Goal: Task Accomplishment & Management: Complete application form

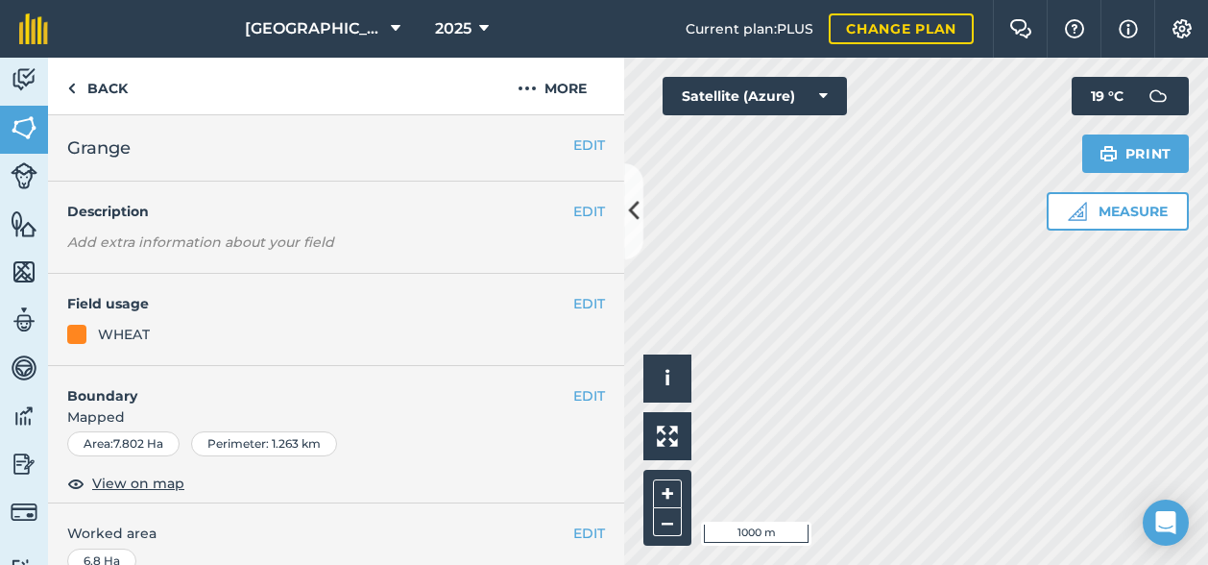
scroll to position [2301, 0]
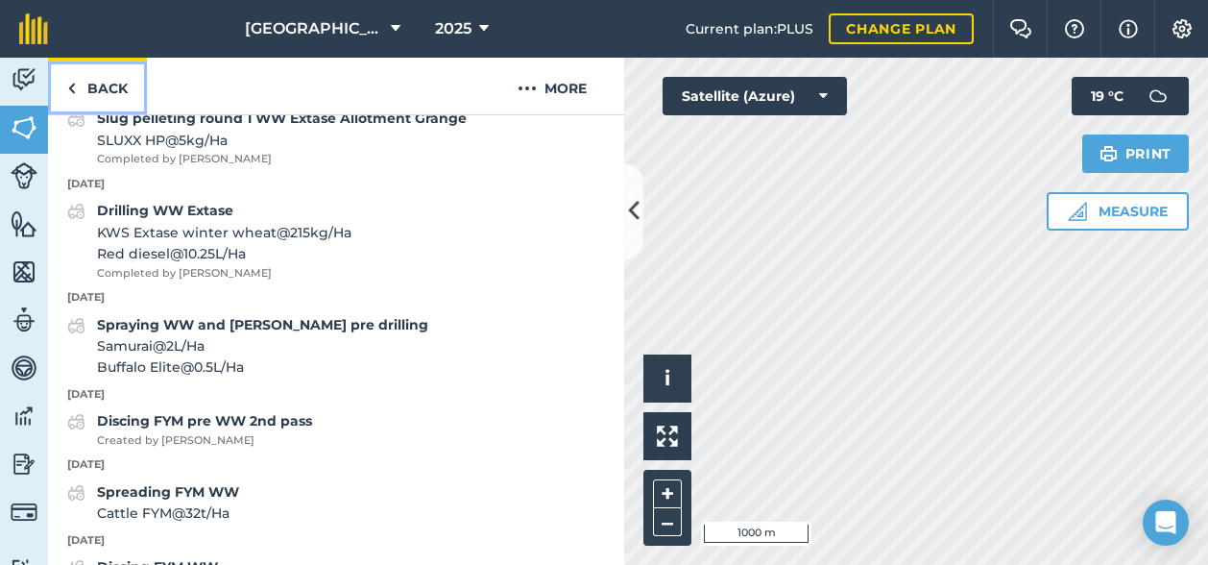
click at [96, 89] on link "Back" at bounding box center [97, 86] width 99 height 57
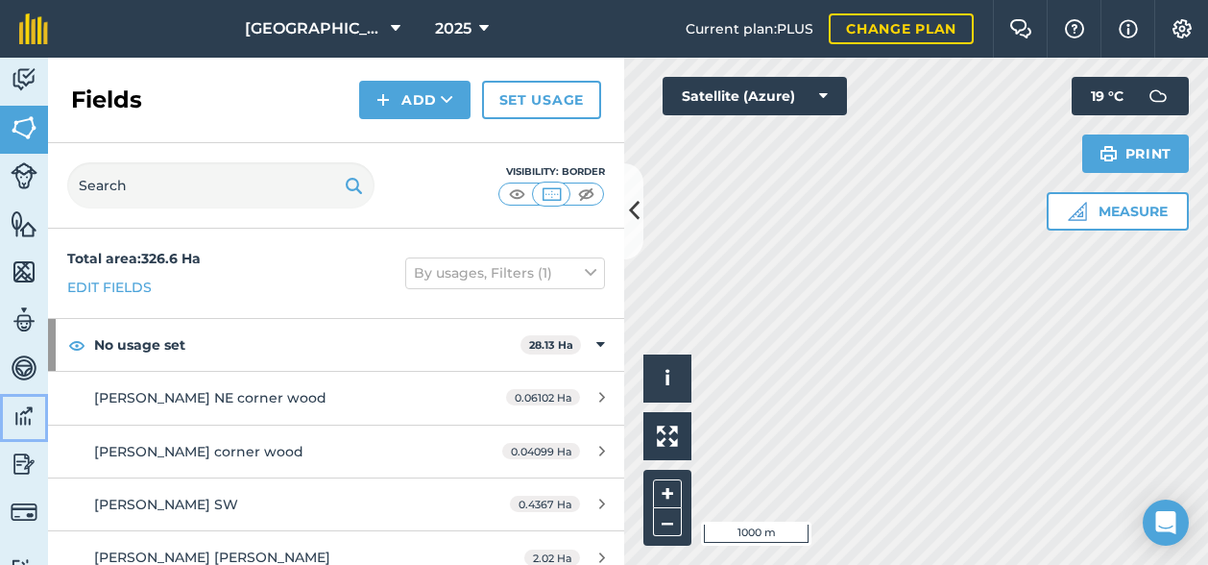
click at [20, 419] on img at bounding box center [24, 415] width 27 height 29
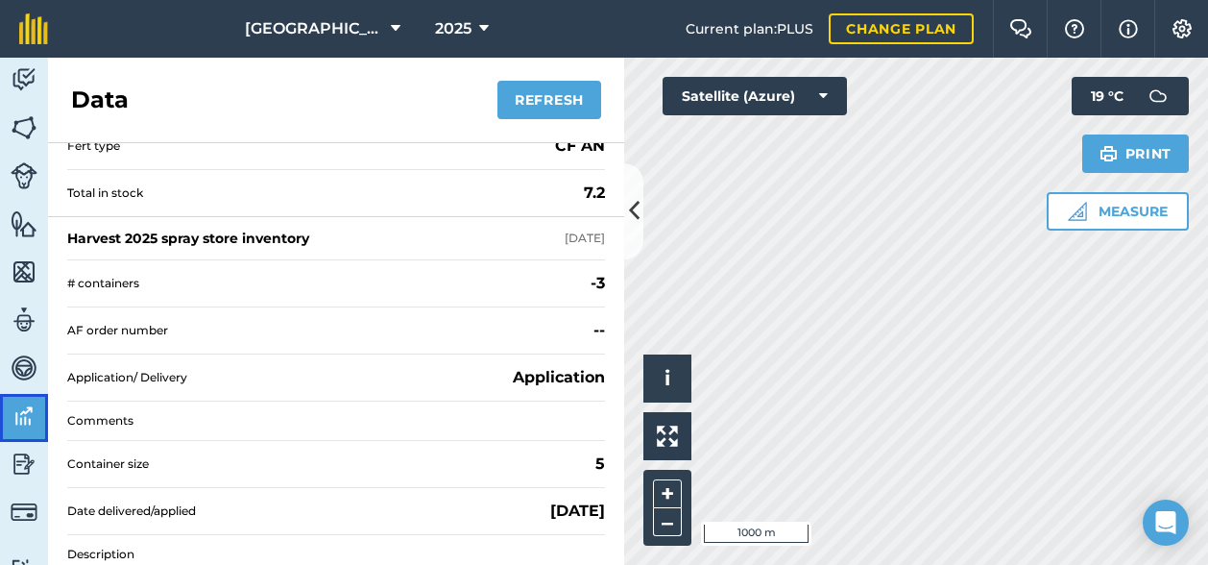
scroll to position [285, 0]
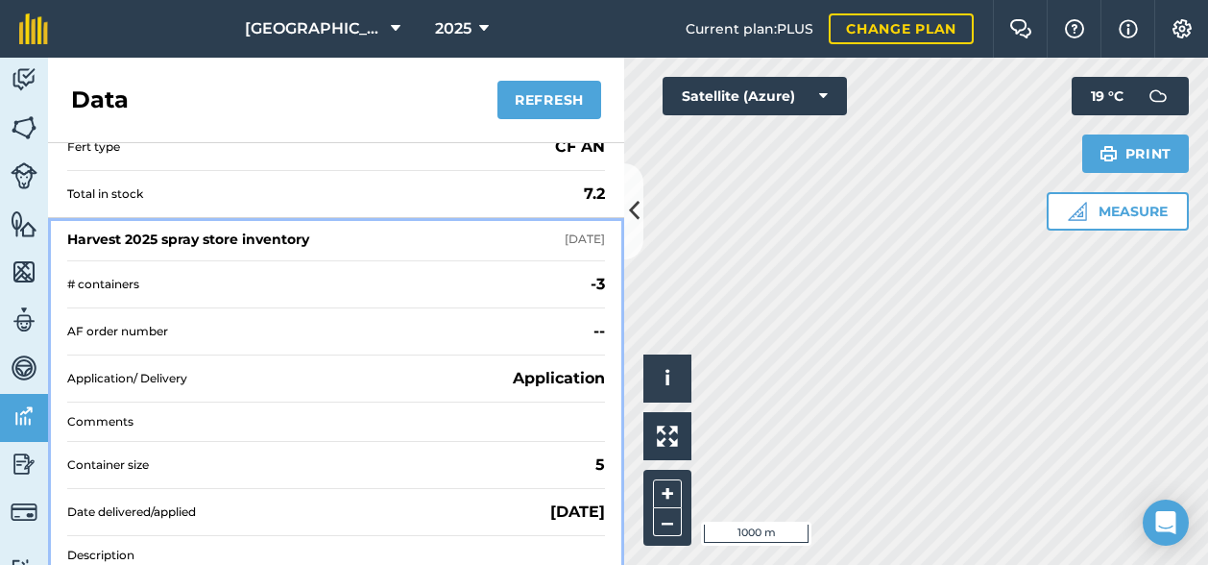
click at [276, 229] on div "Harvest 2025 spray store inventory" at bounding box center [188, 238] width 242 height 19
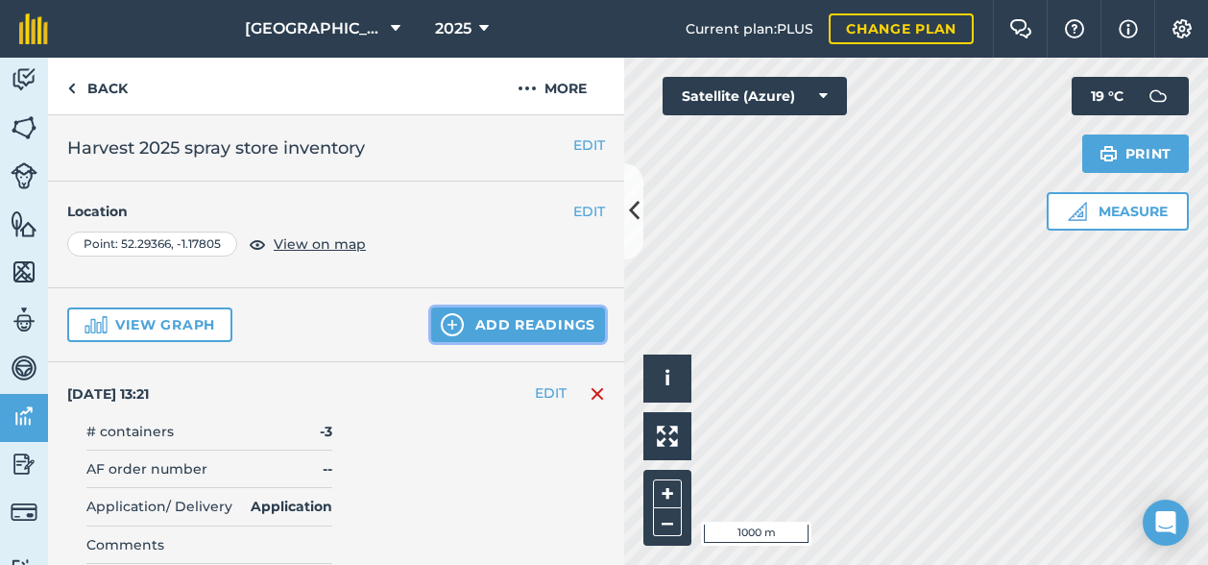
click at [494, 320] on button "Add readings" at bounding box center [518, 324] width 174 height 35
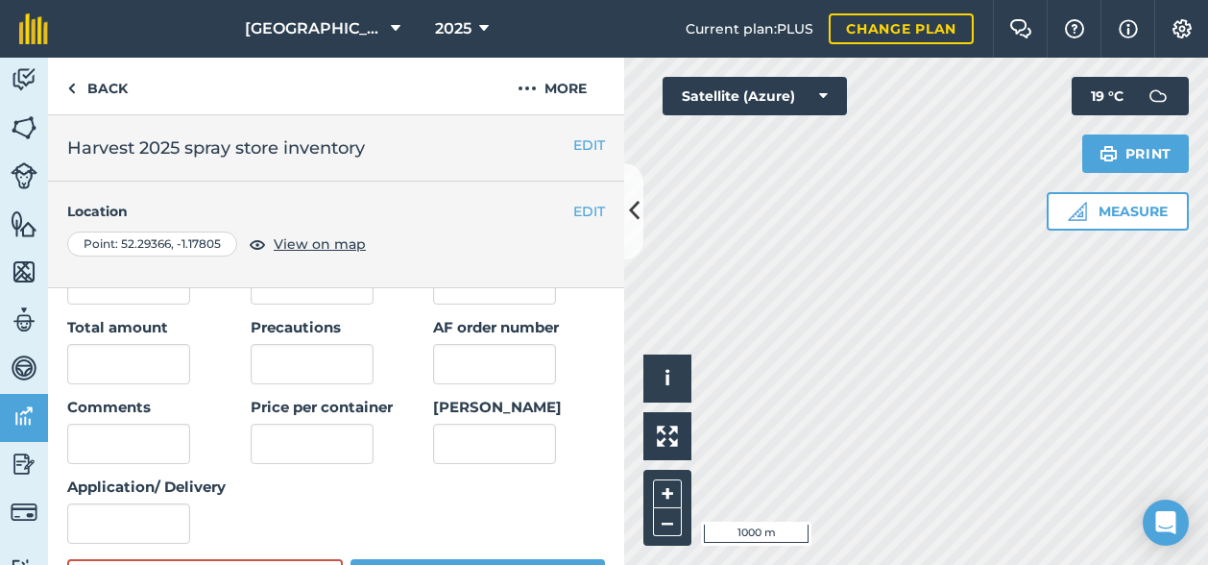
scroll to position [264, 0]
click at [88, 85] on link "Back" at bounding box center [97, 86] width 99 height 57
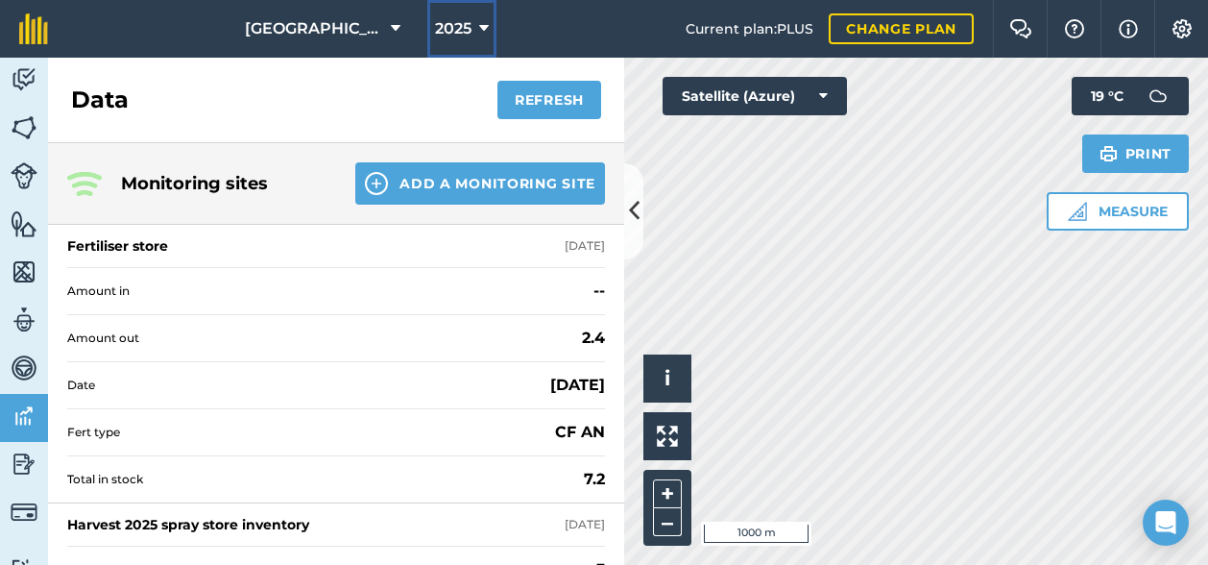
click at [467, 26] on span "2025" at bounding box center [453, 28] width 36 height 23
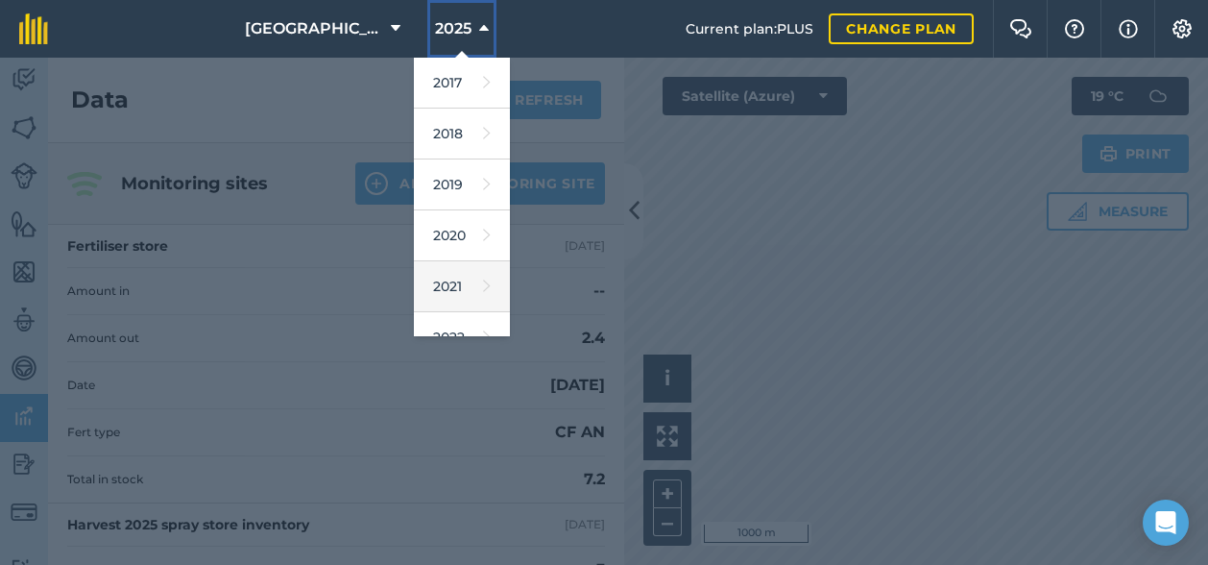
scroll to position [277, 0]
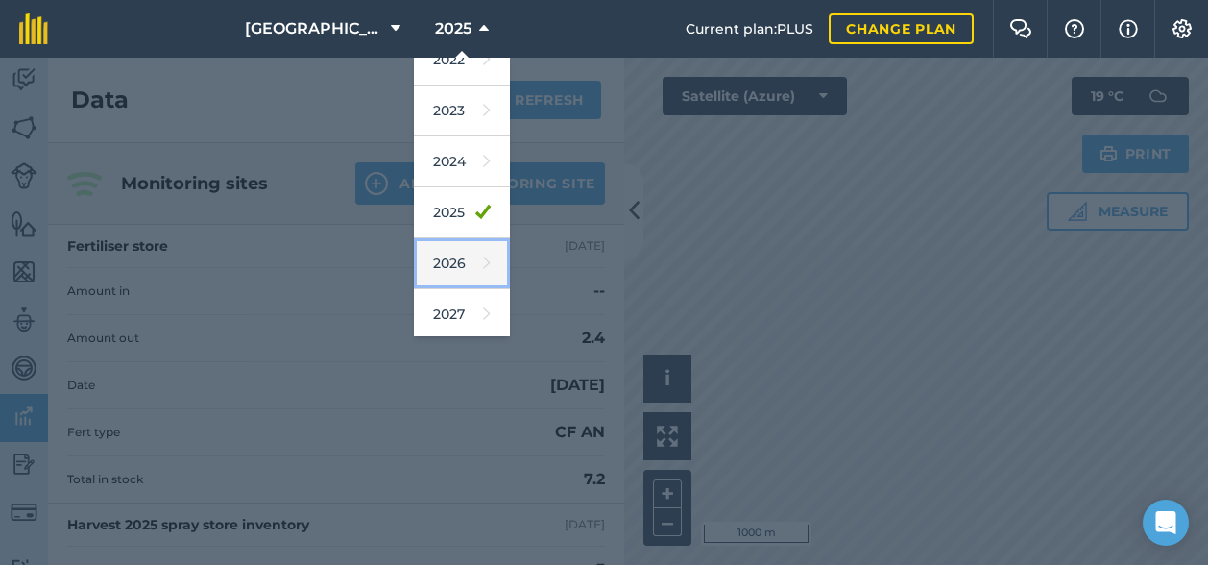
click at [446, 260] on link "2026" at bounding box center [462, 263] width 96 height 51
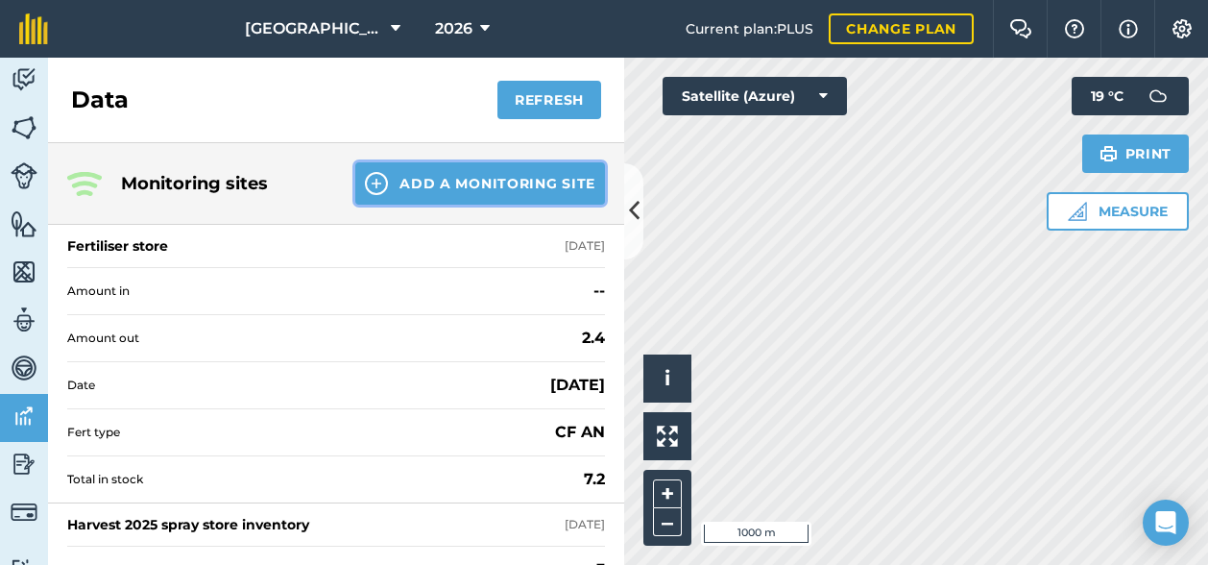
click at [420, 183] on button "Add a Monitoring Site" at bounding box center [480, 183] width 250 height 42
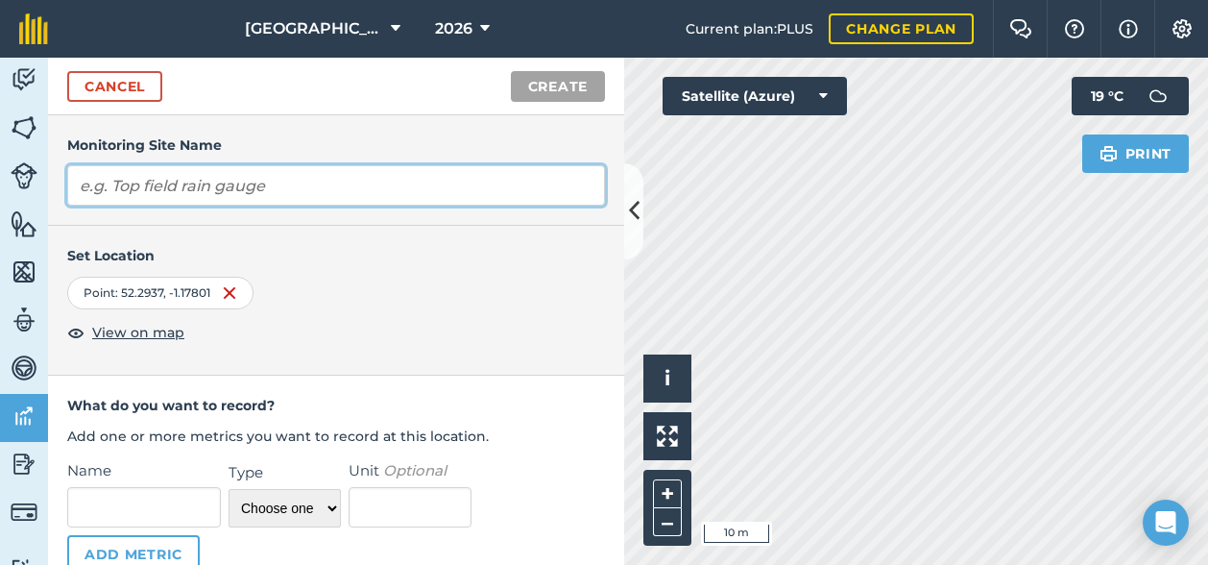
click at [278, 191] on input "text" at bounding box center [336, 185] width 538 height 40
type input "Harvest 2026 spray store inventory"
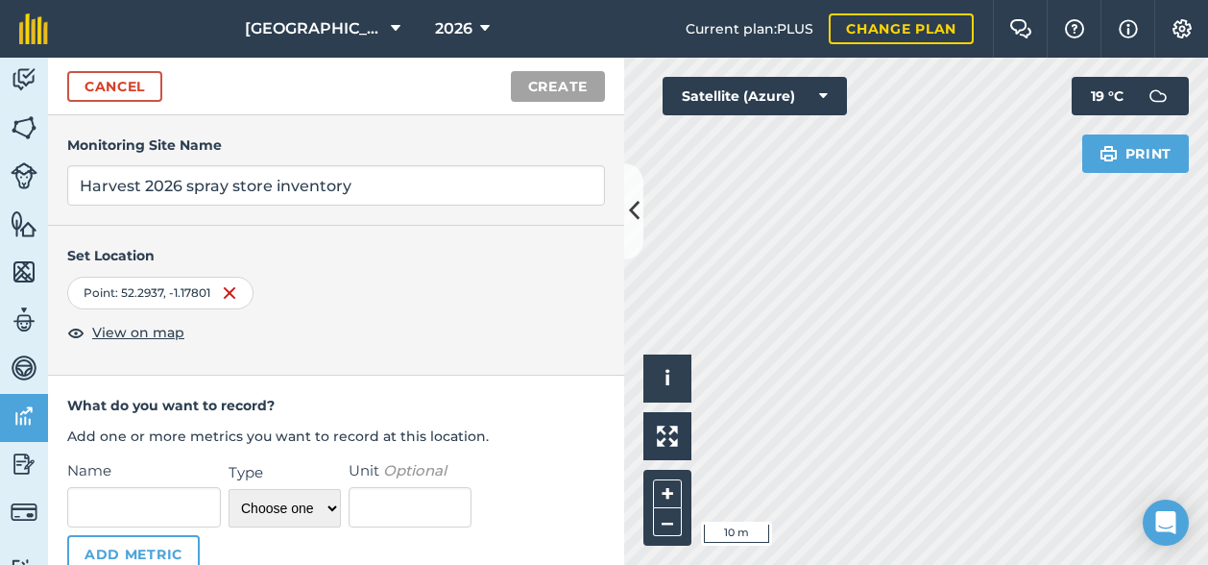
click at [378, 282] on div "Point : 52.2937 , -1.17801" at bounding box center [336, 293] width 538 height 33
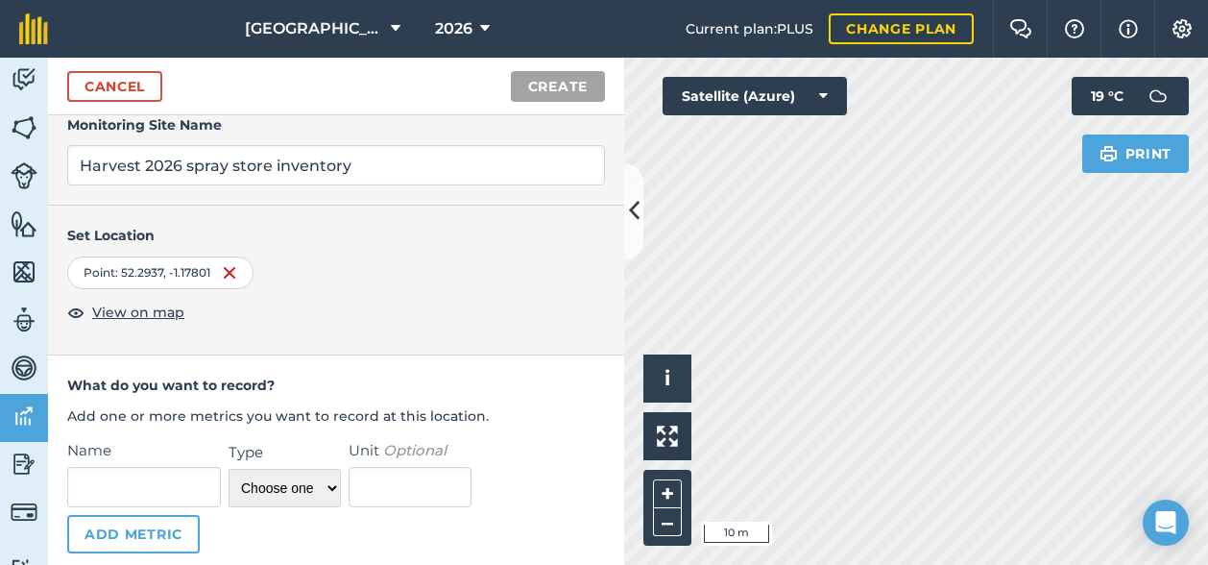
scroll to position [26, 0]
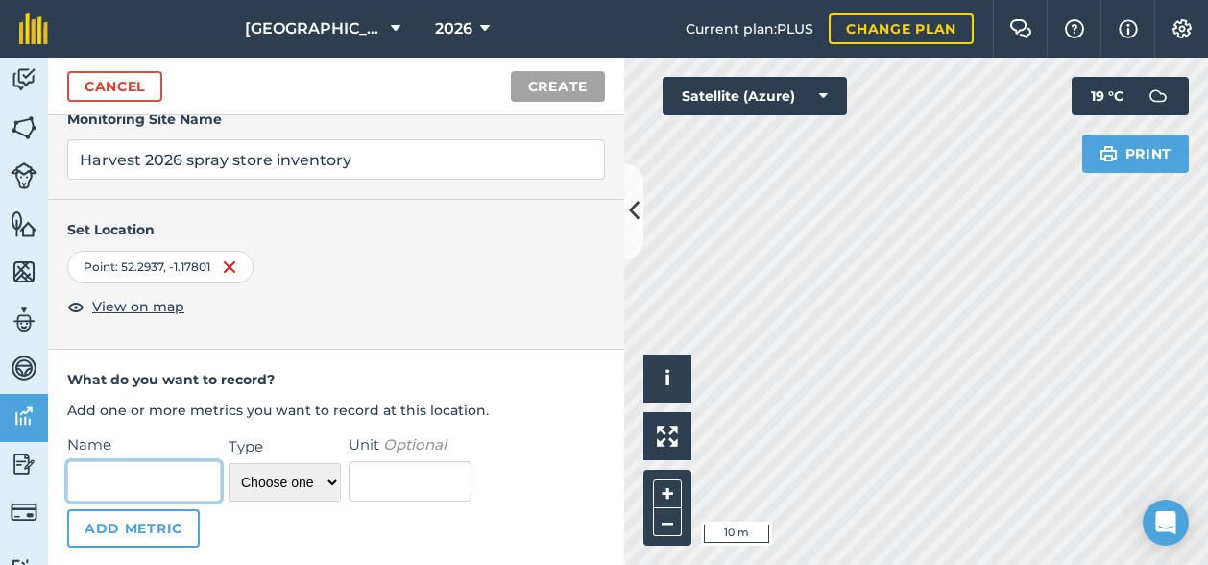
click at [143, 489] on input "Name" at bounding box center [144, 481] width 154 height 40
type input "Date delivered/applied"
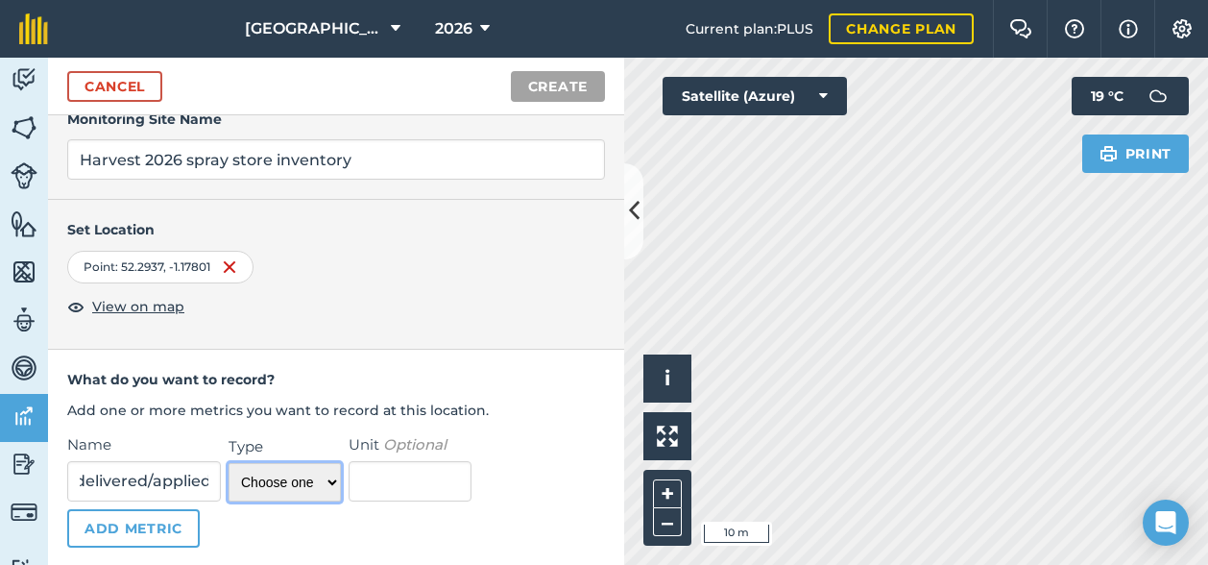
scroll to position [0, 0]
click at [315, 481] on select "Choose one Temperature Percentage Number Text" at bounding box center [285, 482] width 112 height 38
select select "string"
click at [229, 463] on select "Choose one Temperature Percentage Number Text" at bounding box center [285, 482] width 112 height 38
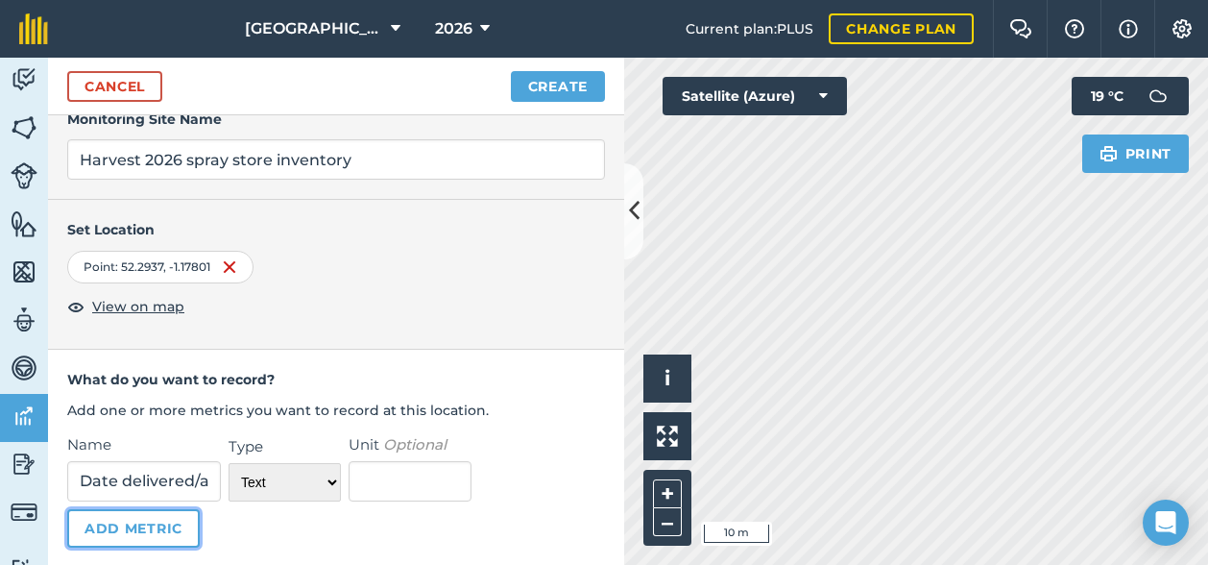
click at [167, 529] on button "Add Metric" at bounding box center [133, 528] width 133 height 38
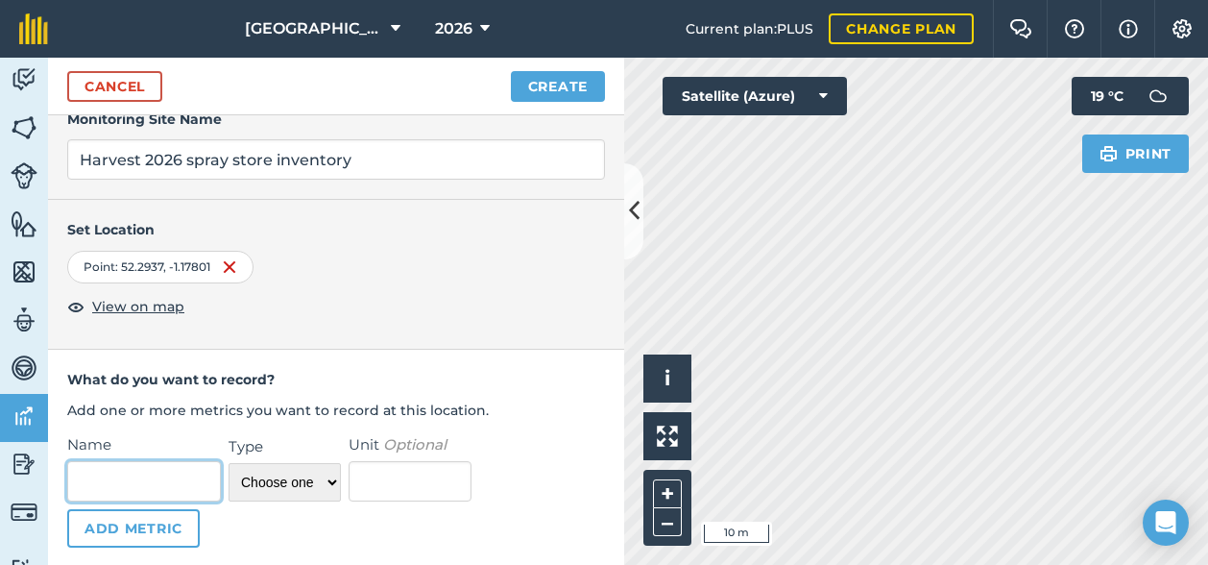
click at [100, 477] on input "Name" at bounding box center [144, 481] width 154 height 40
type input "Product"
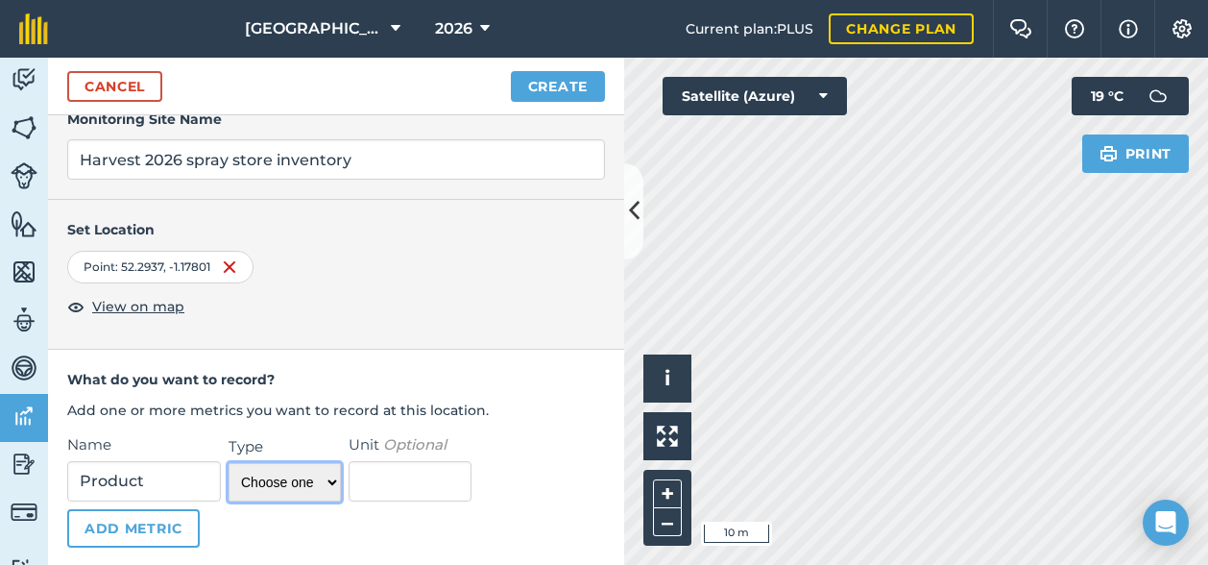
click at [310, 489] on select "Choose one Temperature Percentage Number Text" at bounding box center [285, 482] width 112 height 38
select select "string"
click at [229, 463] on select "Choose one Temperature Percentage Number Text" at bounding box center [285, 482] width 112 height 38
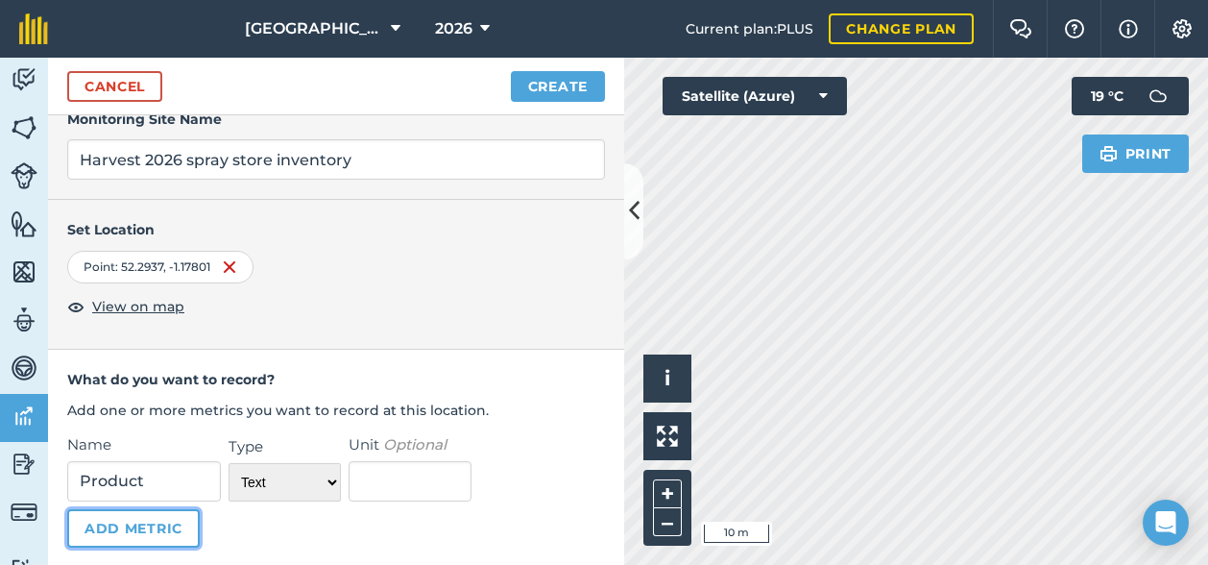
click at [127, 535] on button "Add Metric" at bounding box center [133, 528] width 133 height 38
click at [119, 478] on input "Name" at bounding box center [144, 481] width 154 height 40
type input "# containers"
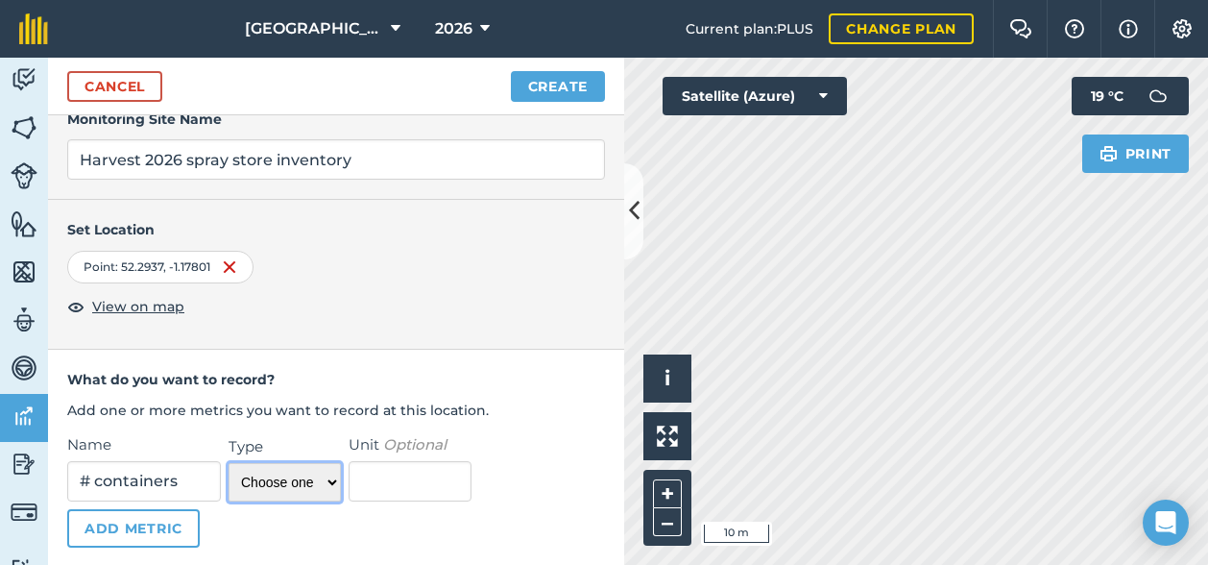
click at [266, 485] on select "Choose one Temperature Percentage Number Text" at bounding box center [285, 482] width 112 height 38
select select "number"
click at [229, 463] on select "Choose one Temperature Percentage Number Text" at bounding box center [285, 482] width 112 height 38
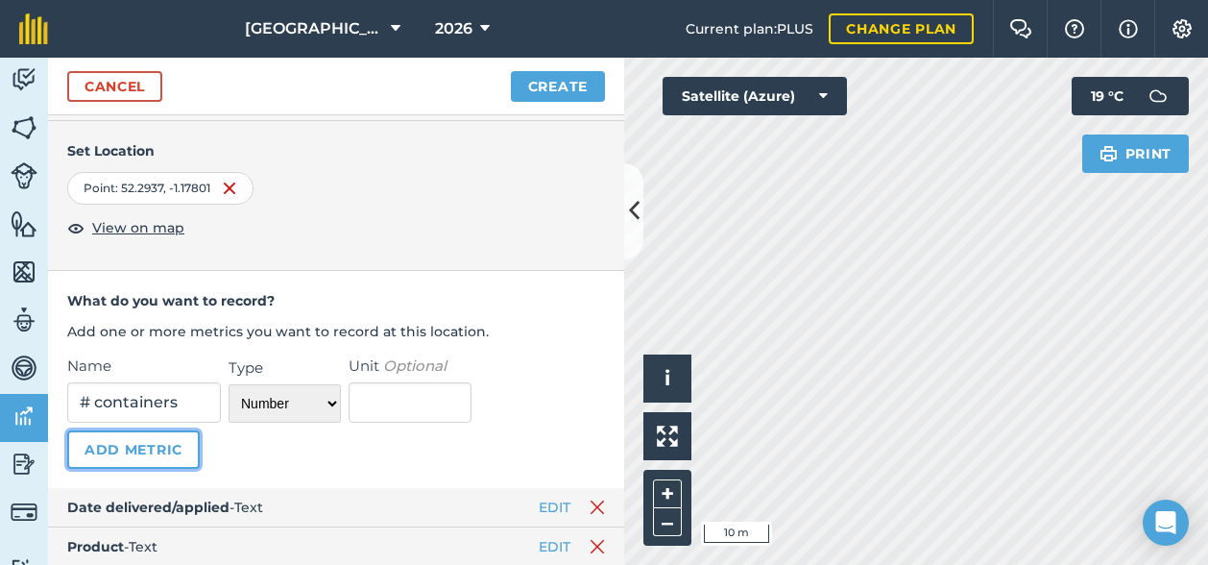
click at [157, 454] on button "Add Metric" at bounding box center [133, 449] width 133 height 38
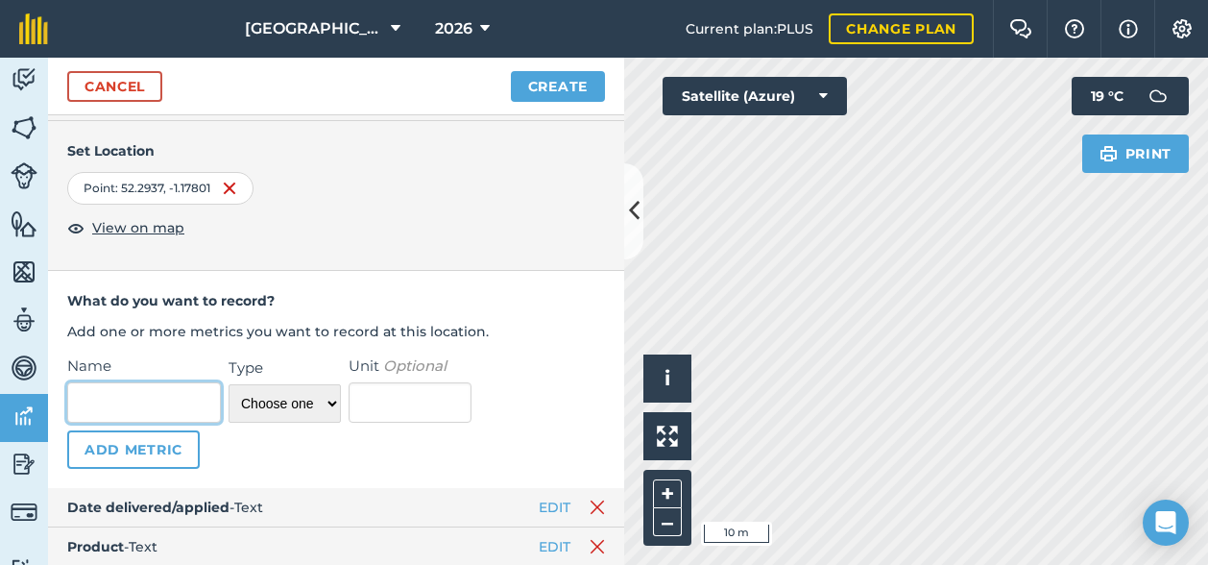
click at [139, 389] on input "Name" at bounding box center [144, 402] width 154 height 40
type input "Container size"
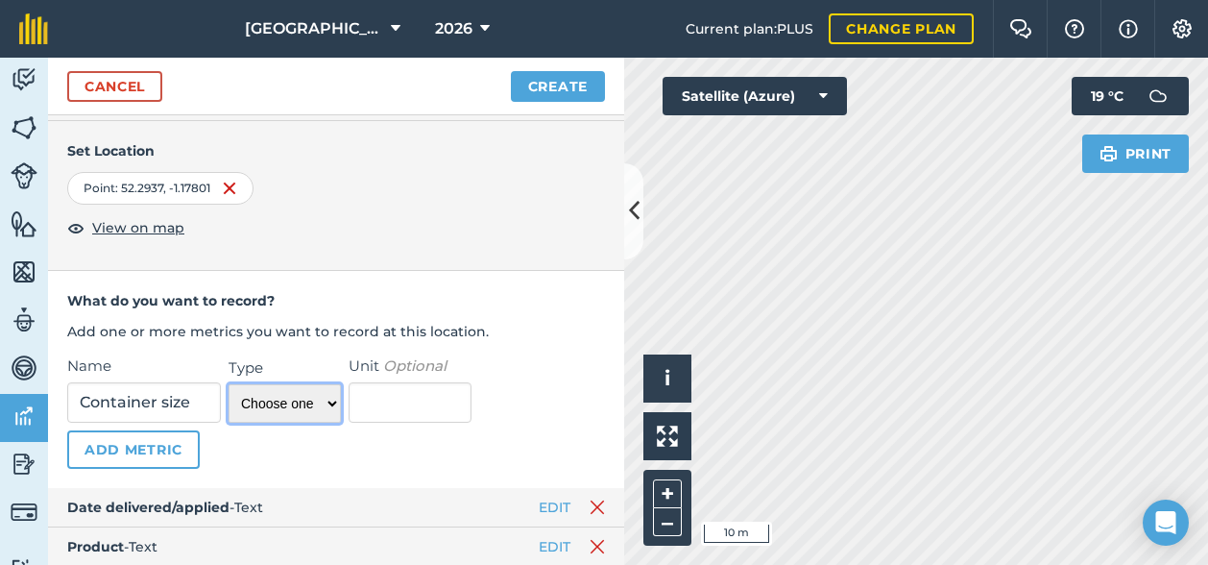
click at [301, 397] on select "Choose one Temperature Percentage Number Text" at bounding box center [285, 403] width 112 height 38
select select "number"
click at [229, 384] on select "Choose one Temperature Percentage Number Text" at bounding box center [285, 403] width 112 height 38
click at [129, 430] on button "Add Metric" at bounding box center [133, 449] width 133 height 38
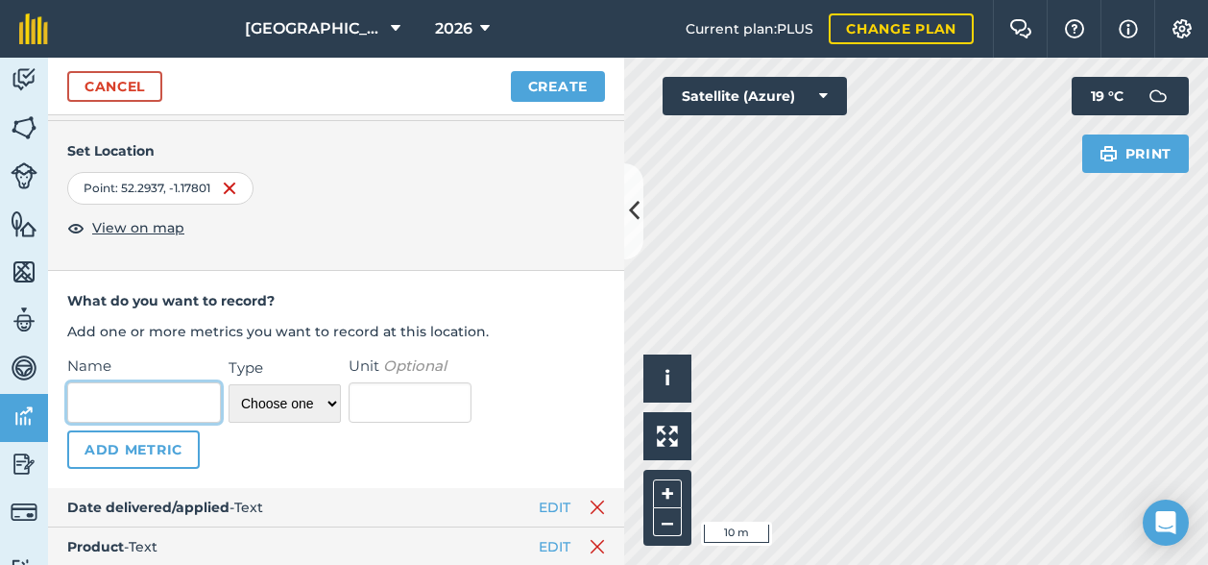
click at [113, 399] on input "Name" at bounding box center [144, 402] width 154 height 40
type input "Description"
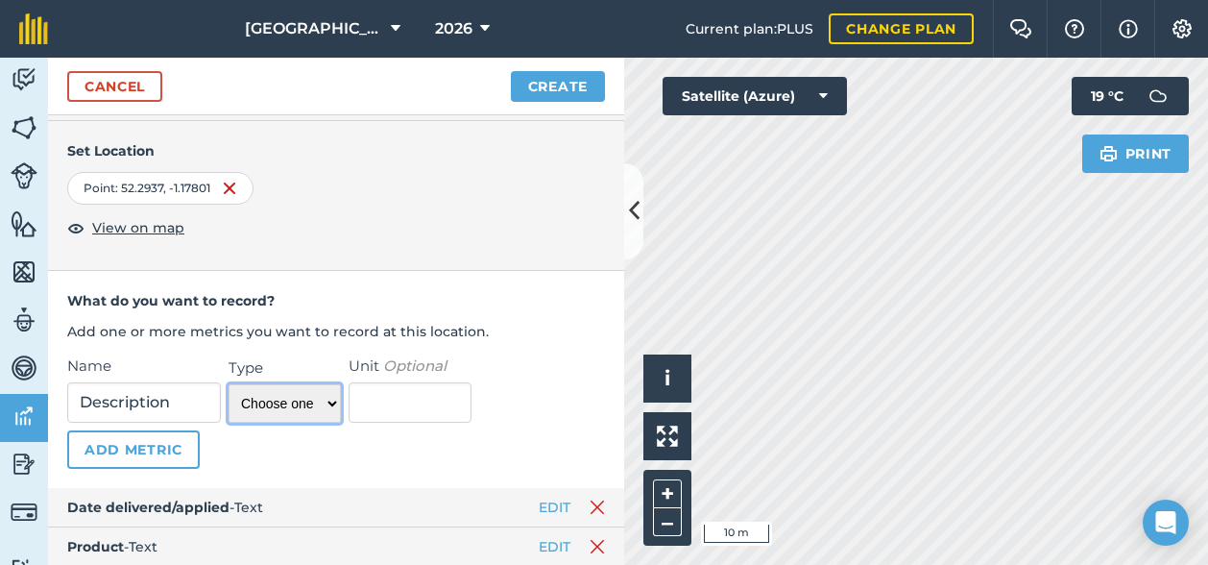
click at [300, 400] on select "Choose one Temperature Percentage Number Text" at bounding box center [285, 403] width 112 height 38
select select "string"
click at [229, 384] on select "Choose one Temperature Percentage Number Text" at bounding box center [285, 403] width 112 height 38
click at [157, 446] on button "Add Metric" at bounding box center [133, 449] width 133 height 38
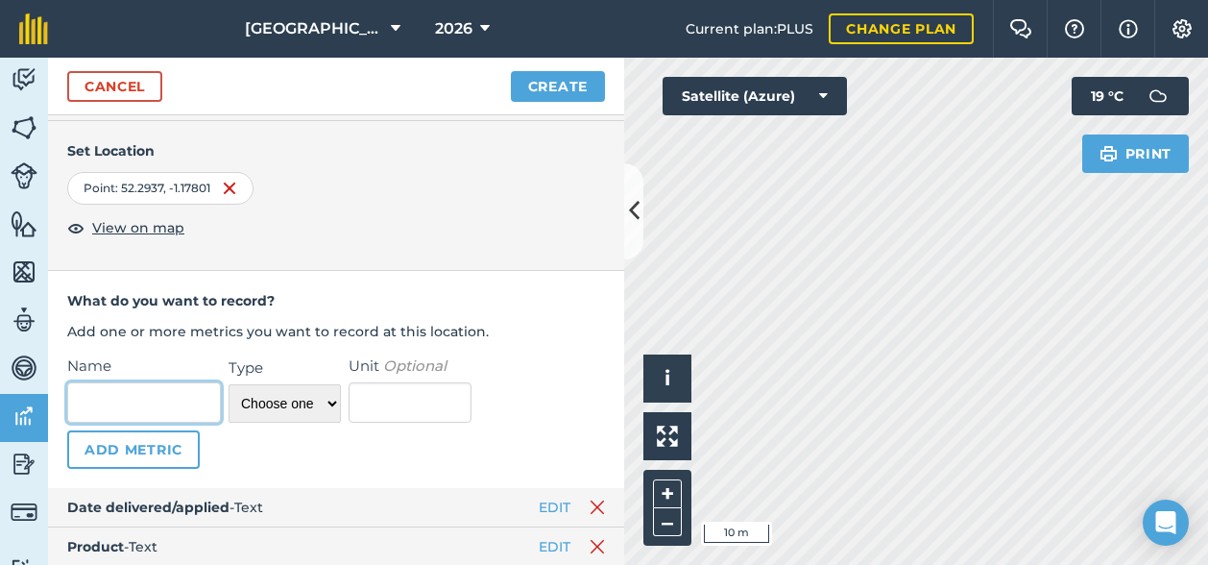
click at [128, 409] on input "Name" at bounding box center [144, 402] width 154 height 40
type input "Units"
click at [265, 406] on select "Choose one Temperature Percentage Number Text" at bounding box center [285, 403] width 112 height 38
select select "string"
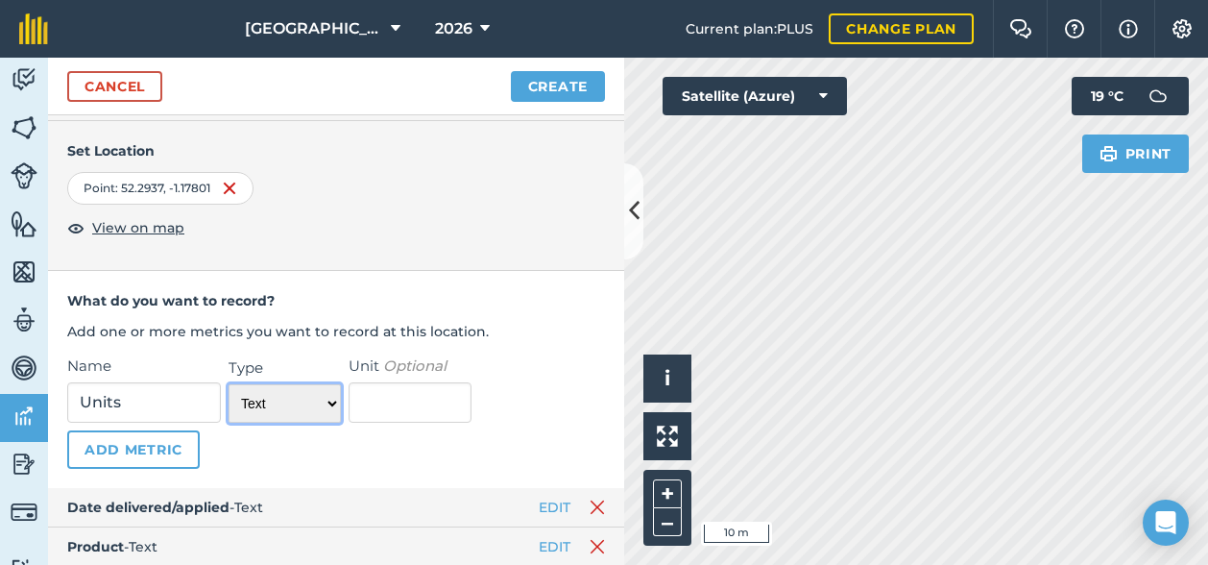
click at [229, 384] on select "Choose one Temperature Percentage Number Text" at bounding box center [285, 403] width 112 height 38
click at [153, 450] on button "Add Metric" at bounding box center [133, 449] width 133 height 38
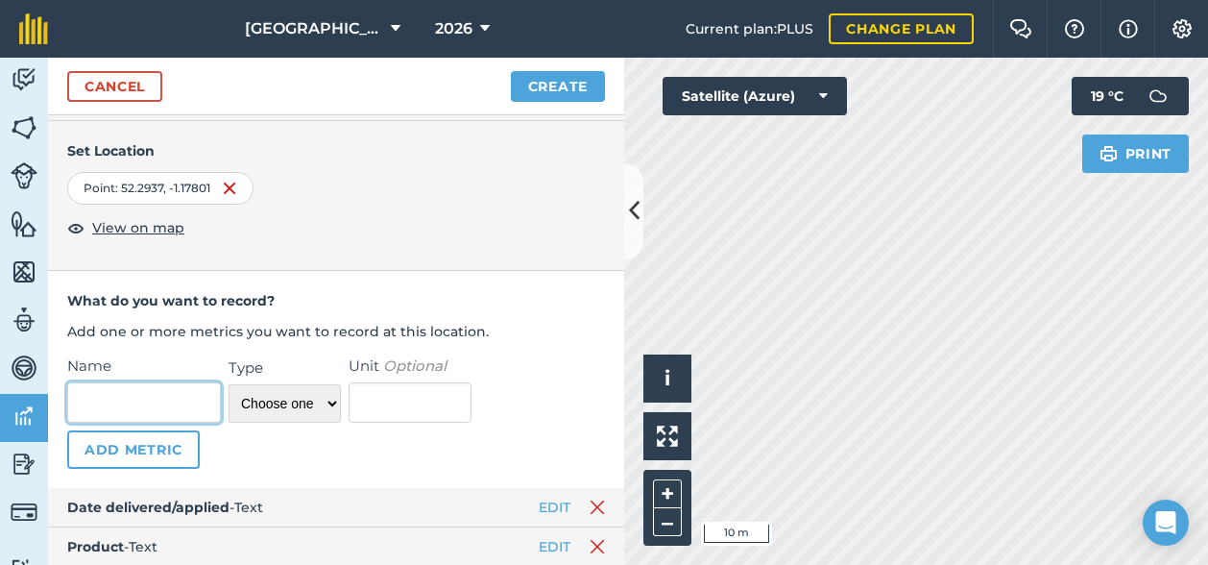
click at [122, 398] on input "Name" at bounding box center [144, 402] width 154 height 40
type input "Total amount"
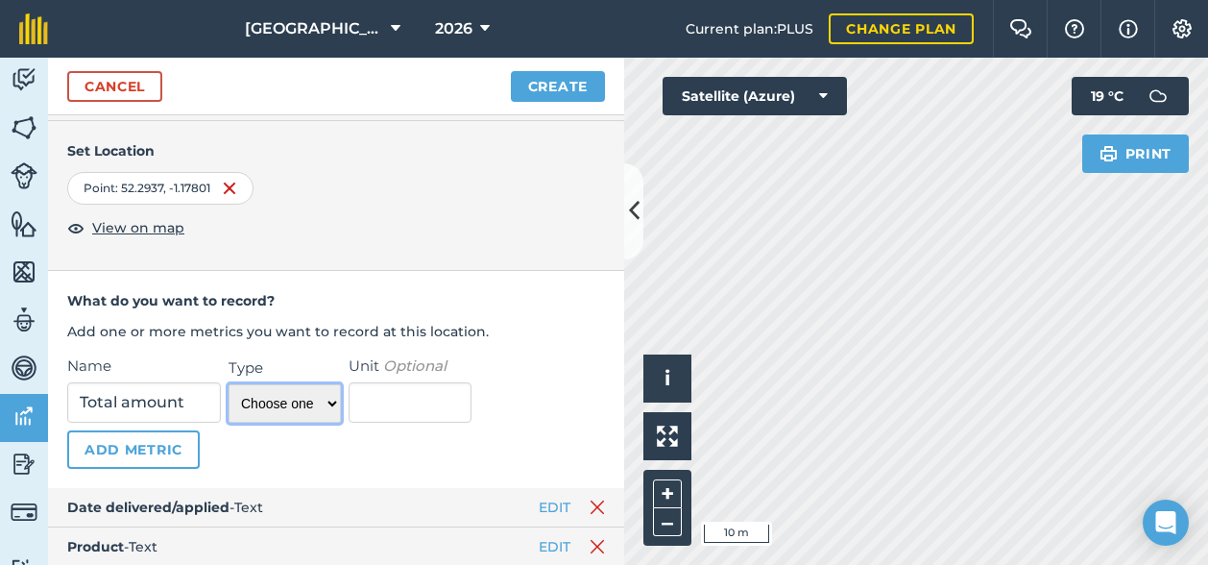
click at [294, 414] on select "Choose one Temperature Percentage Number Text" at bounding box center [285, 403] width 112 height 38
select select "number"
click at [229, 384] on select "Choose one Temperature Percentage Number Text" at bounding box center [285, 403] width 112 height 38
click at [149, 443] on button "Add Metric" at bounding box center [133, 449] width 133 height 38
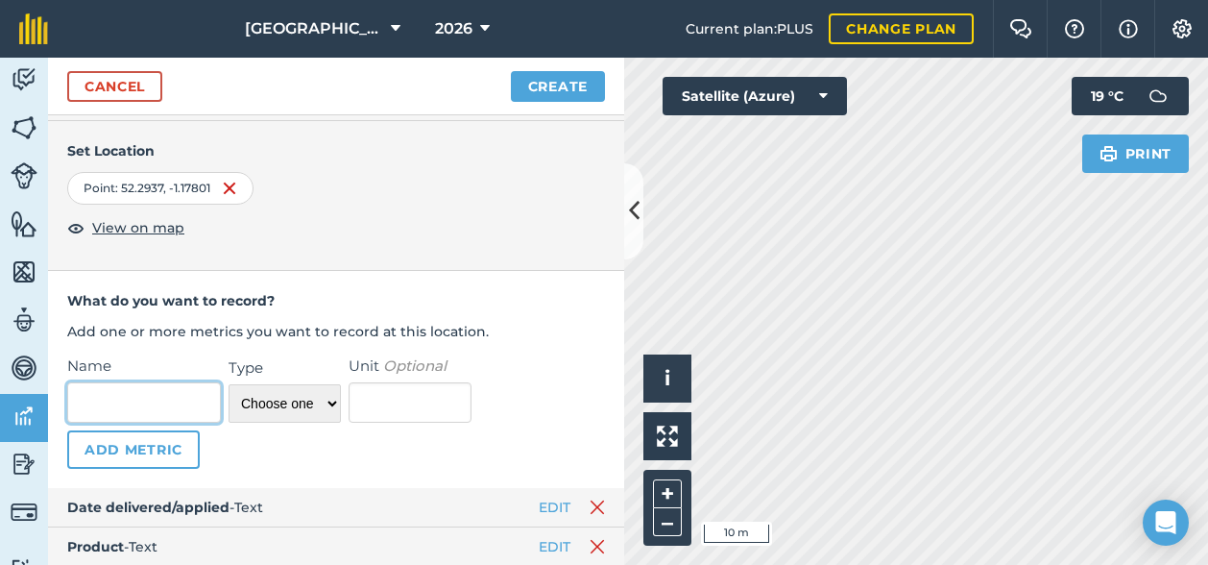
click at [127, 402] on input "Name" at bounding box center [144, 402] width 154 height 40
click at [403, 395] on p at bounding box center [410, 402] width 123 height 40
click at [124, 404] on input "Name" at bounding box center [144, 402] width 154 height 40
type input "Precautions"
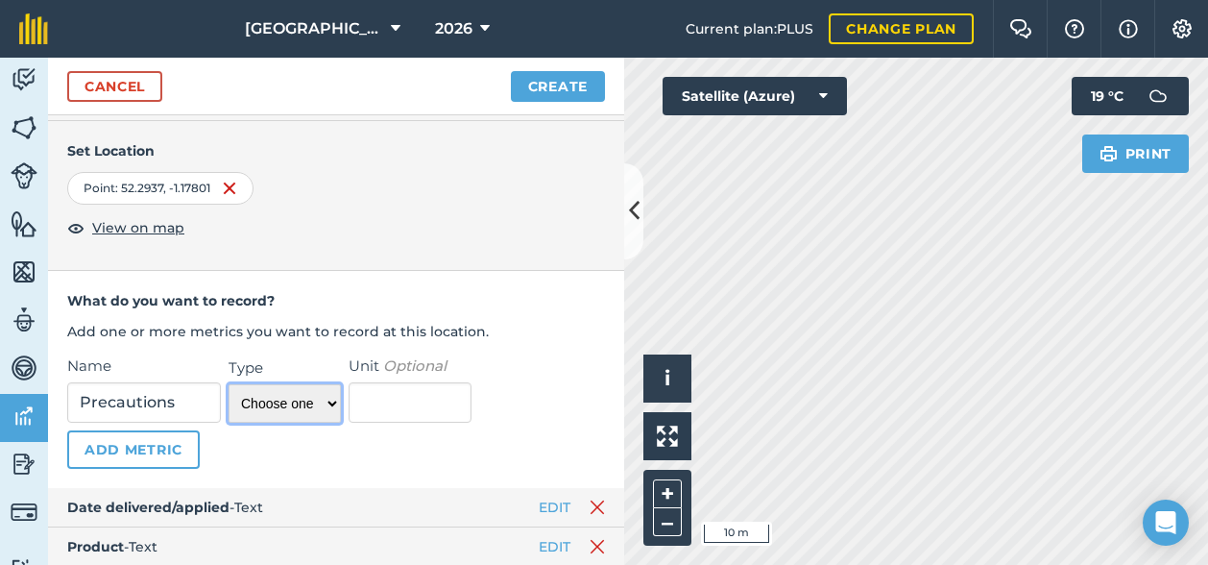
click at [328, 402] on select "Choose one Temperature Percentage Number Text" at bounding box center [285, 403] width 112 height 38
select select "string"
click at [229, 384] on select "Choose one Temperature Percentage Number Text" at bounding box center [285, 403] width 112 height 38
click at [388, 399] on input "Unit Optional" at bounding box center [410, 402] width 123 height 40
click at [121, 456] on button "Add Metric" at bounding box center [133, 449] width 133 height 38
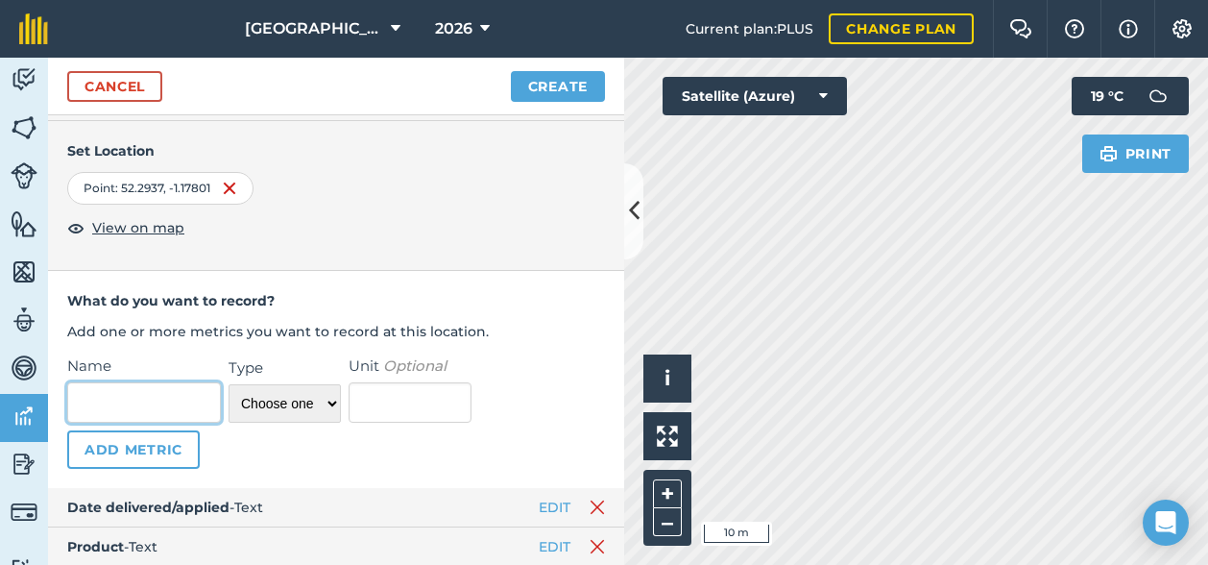
click at [142, 391] on input "Name" at bounding box center [144, 402] width 154 height 40
type input "AF order number"
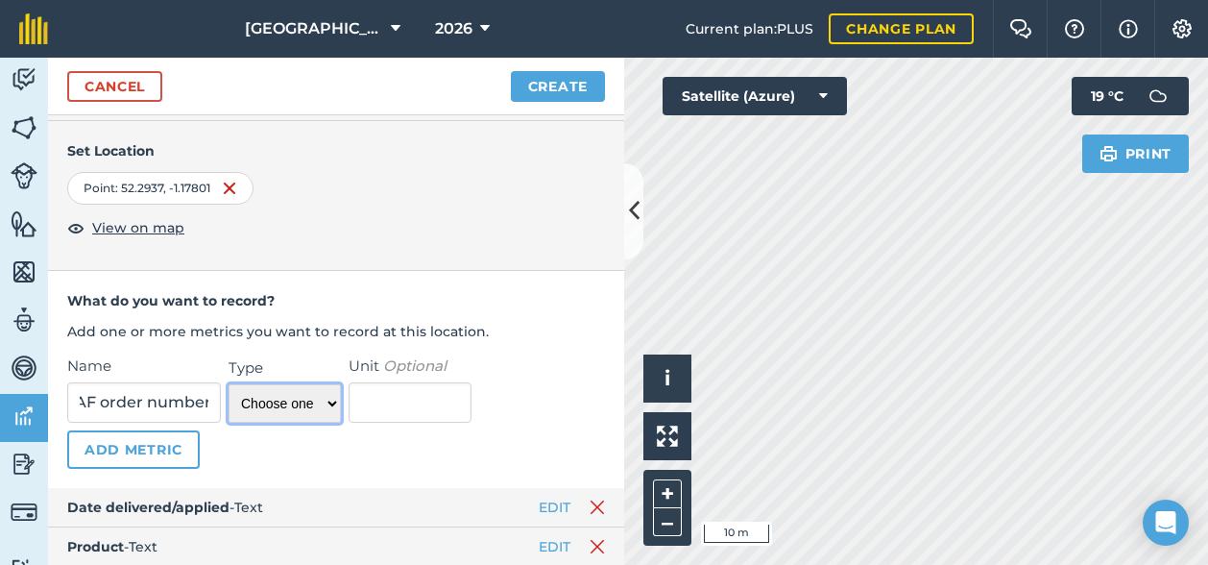
scroll to position [0, 0]
click at [293, 398] on select "Choose one Temperature Percentage Number Text" at bounding box center [285, 403] width 112 height 38
select select "string"
click at [229, 384] on select "Choose one Temperature Percentage Number Text" at bounding box center [285, 403] width 112 height 38
click at [117, 438] on button "Add Metric" at bounding box center [133, 449] width 133 height 38
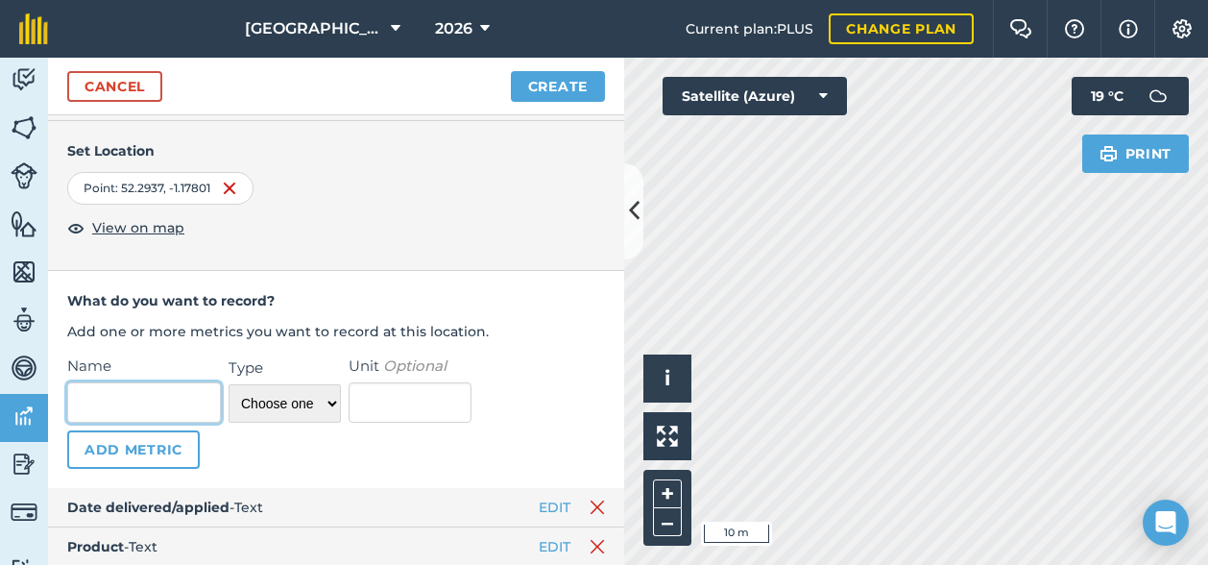
click at [106, 404] on input "Name" at bounding box center [144, 402] width 154 height 40
type input "Comments"
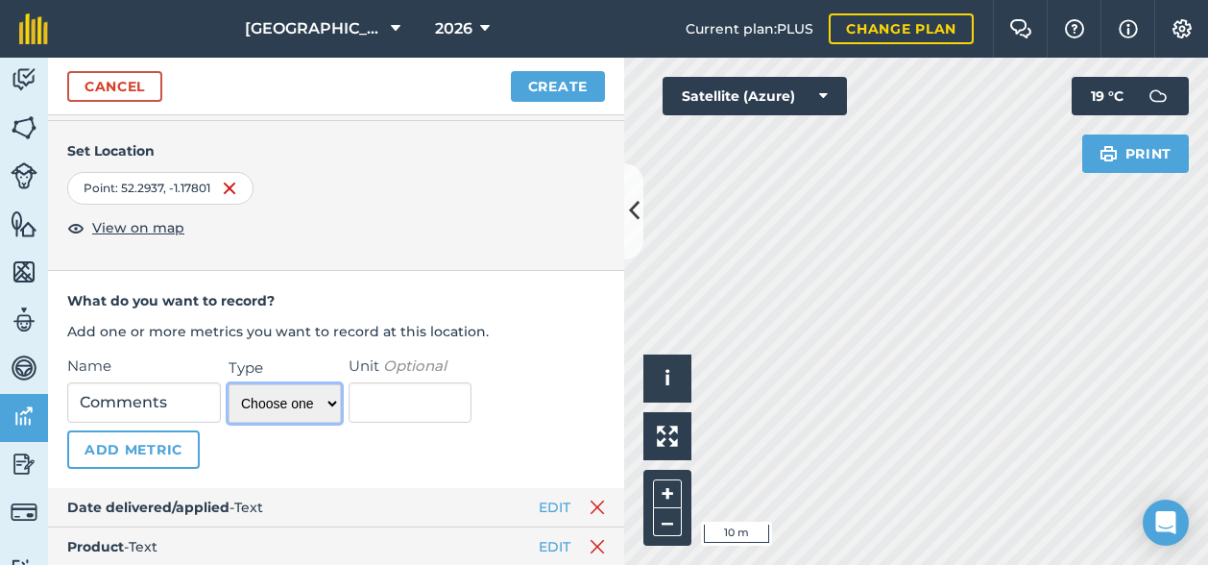
click at [281, 398] on select "Choose one Temperature Percentage Number Text" at bounding box center [285, 403] width 112 height 38
select select "string"
click at [229, 384] on select "Choose one Temperature Percentage Number Text" at bounding box center [285, 403] width 112 height 38
click at [148, 445] on button "Add Metric" at bounding box center [133, 449] width 133 height 38
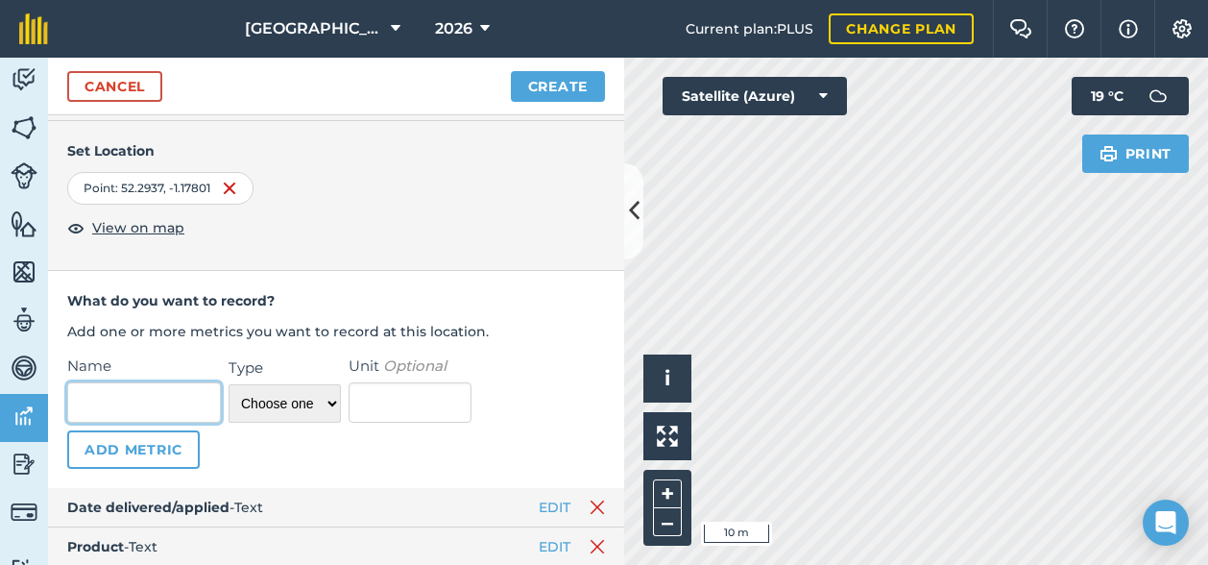
click at [117, 397] on input "Name" at bounding box center [144, 402] width 154 height 40
type input "Price per container"
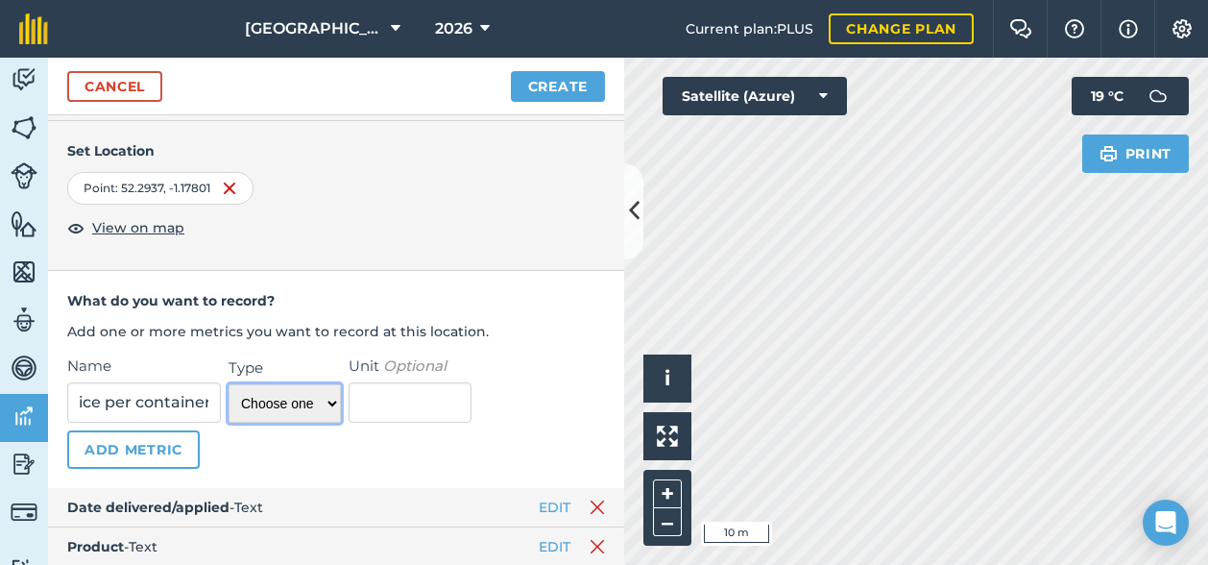
scroll to position [0, 0]
click at [294, 403] on select "Choose one Temperature Percentage Number Text" at bounding box center [285, 403] width 112 height 38
select select "number"
click at [229, 384] on select "Choose one Temperature Percentage Number Text" at bounding box center [285, 403] width 112 height 38
click at [161, 439] on button "Add Metric" at bounding box center [133, 449] width 133 height 38
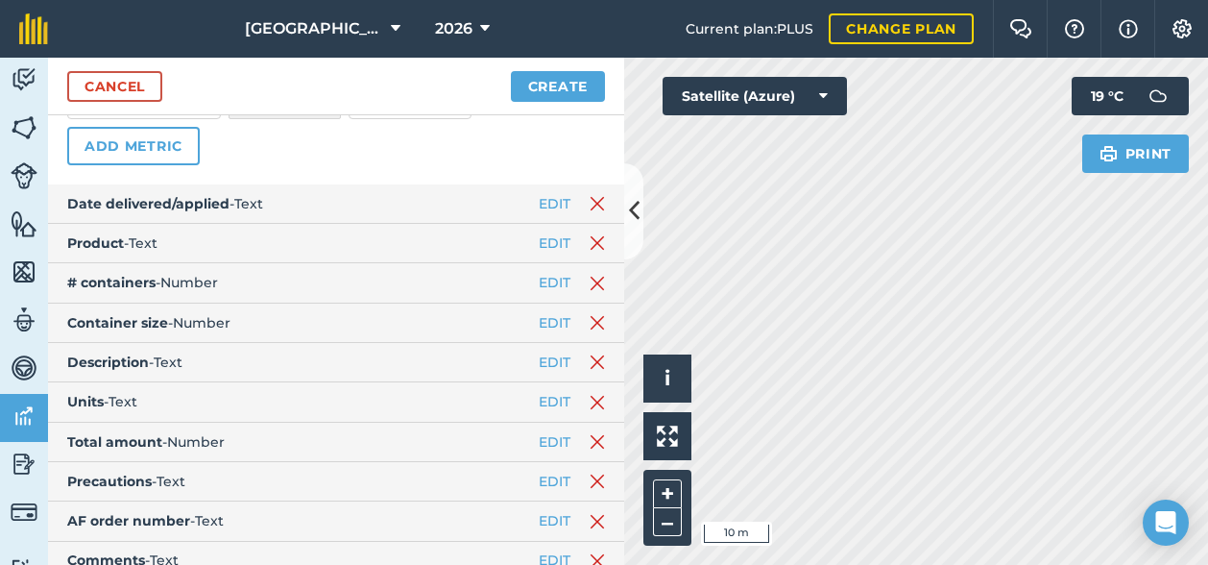
scroll to position [459, 0]
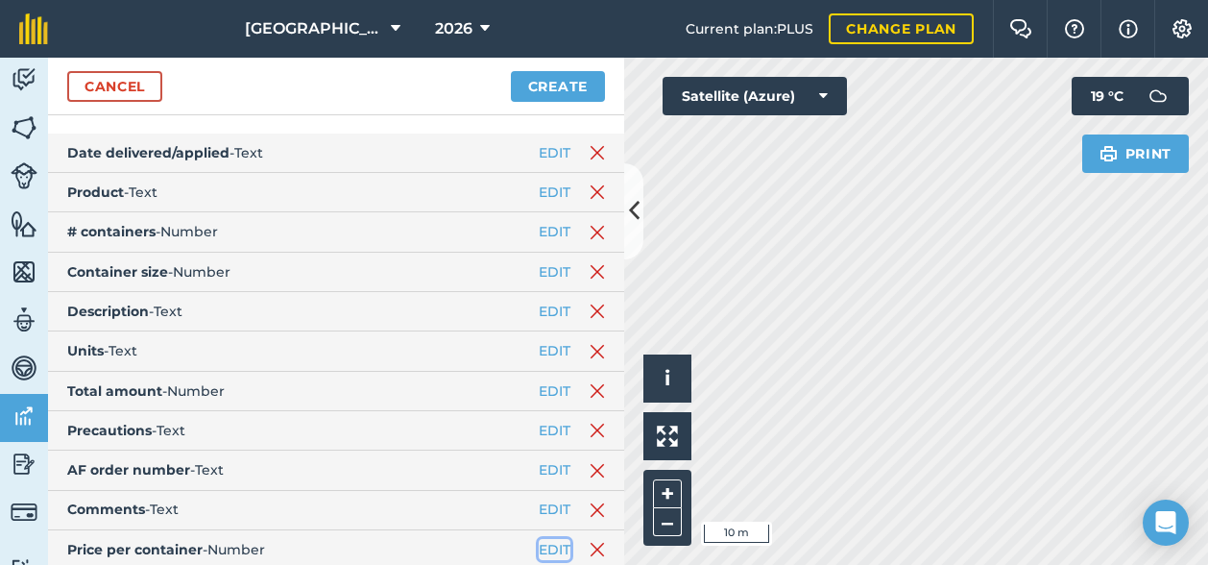
click at [539, 543] on button "EDIT" at bounding box center [555, 549] width 32 height 21
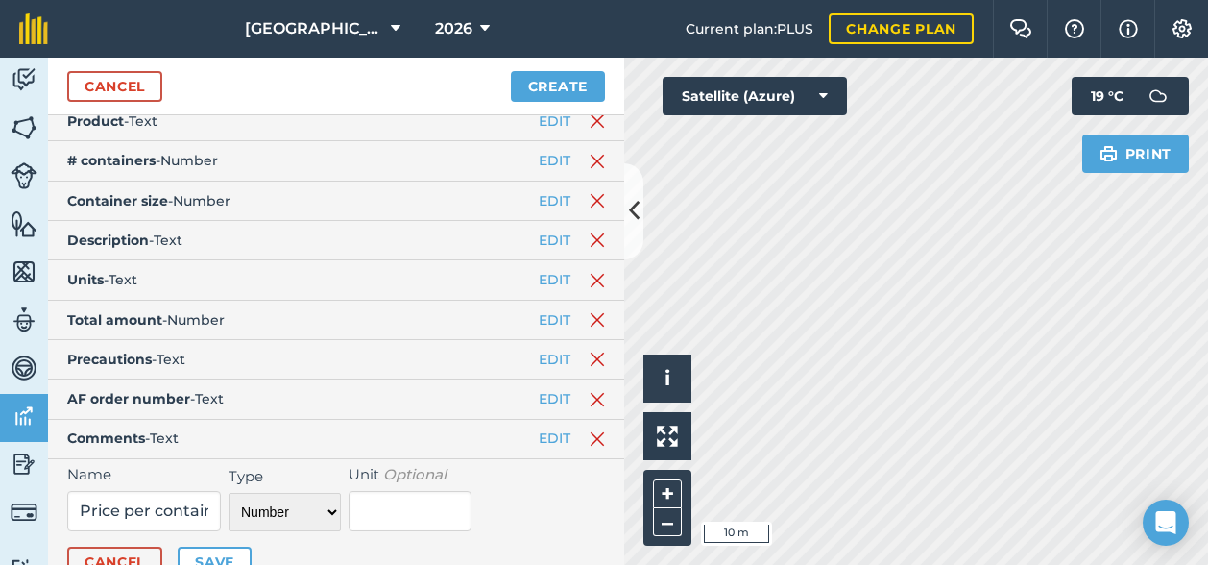
scroll to position [537, 0]
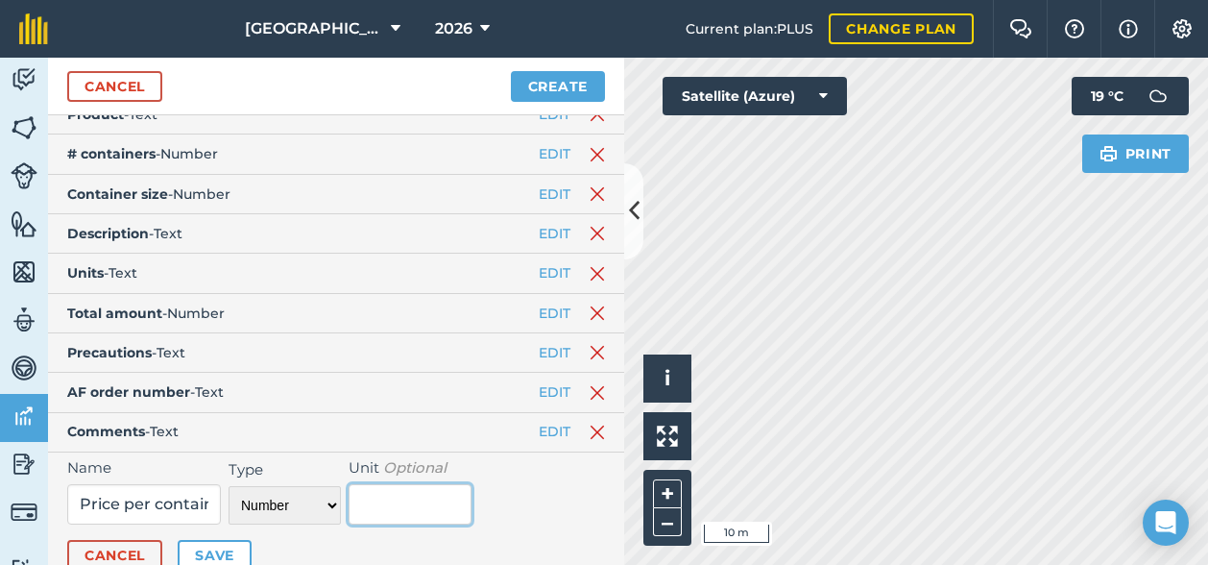
click at [434, 494] on input "Unit Optional" at bounding box center [410, 504] width 123 height 40
click at [155, 548] on button "Cancel" at bounding box center [114, 555] width 95 height 31
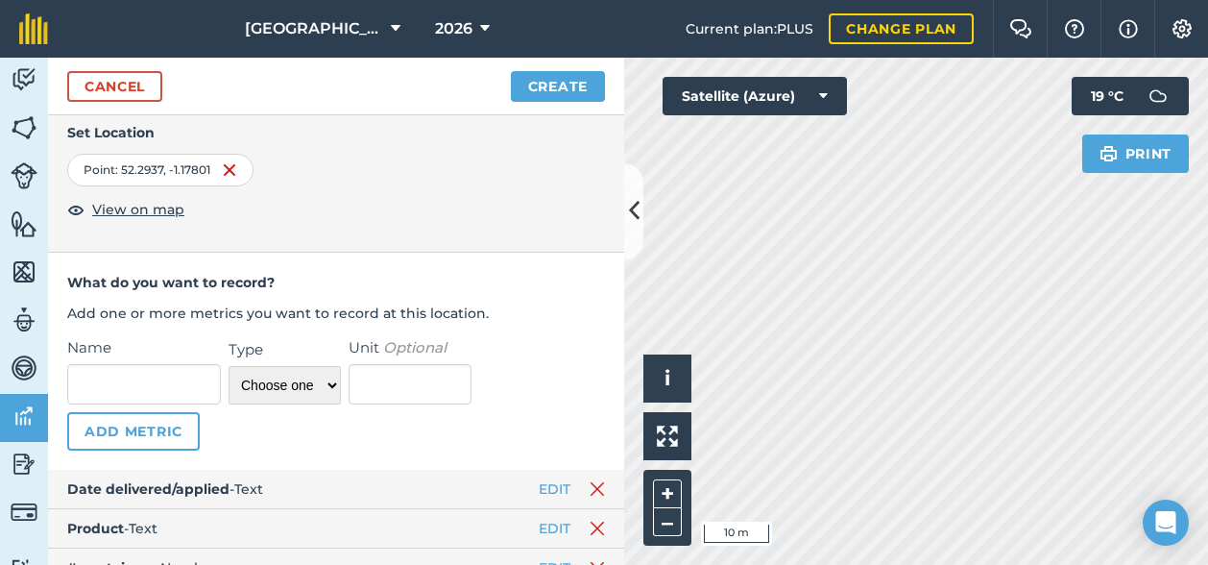
scroll to position [106, 0]
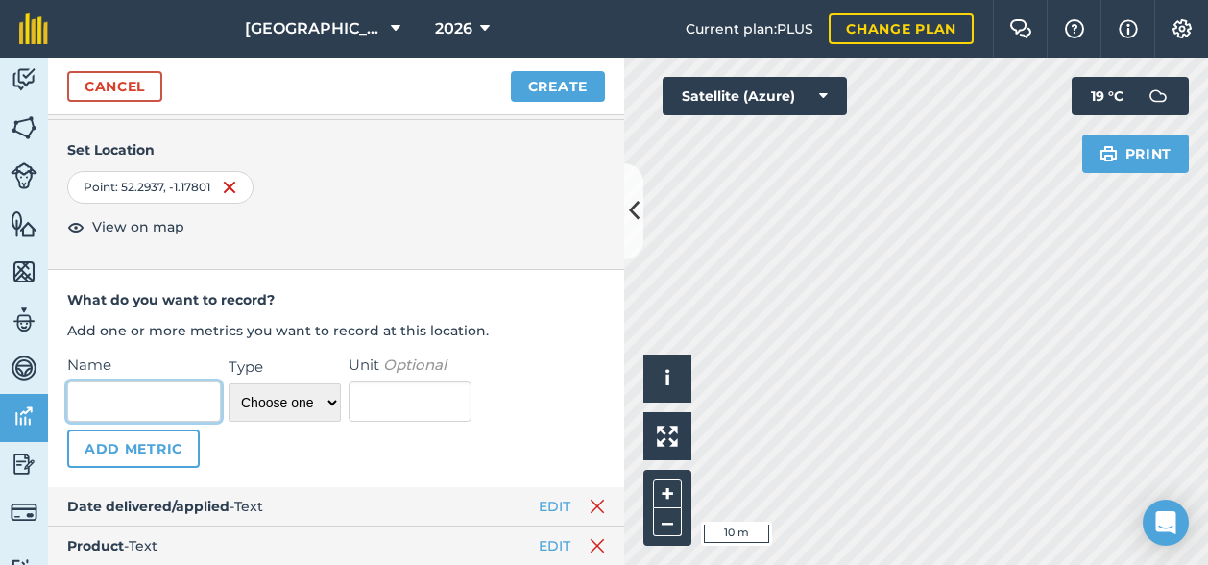
click at [113, 395] on input "Name" at bounding box center [144, 401] width 154 height 40
type input "[PERSON_NAME]"
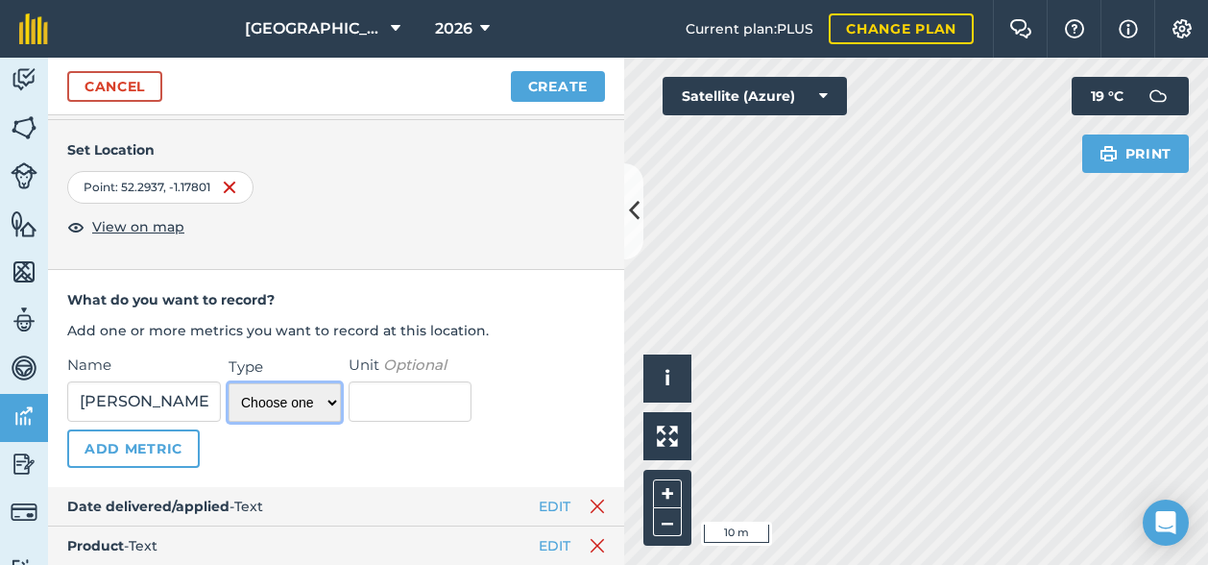
click at [271, 402] on select "Choose one Temperature Percentage Number Text" at bounding box center [285, 402] width 112 height 38
select select "string"
click at [229, 383] on select "Choose one Temperature Percentage Number Text" at bounding box center [285, 402] width 112 height 38
click at [139, 444] on button "Add Metric" at bounding box center [133, 448] width 133 height 38
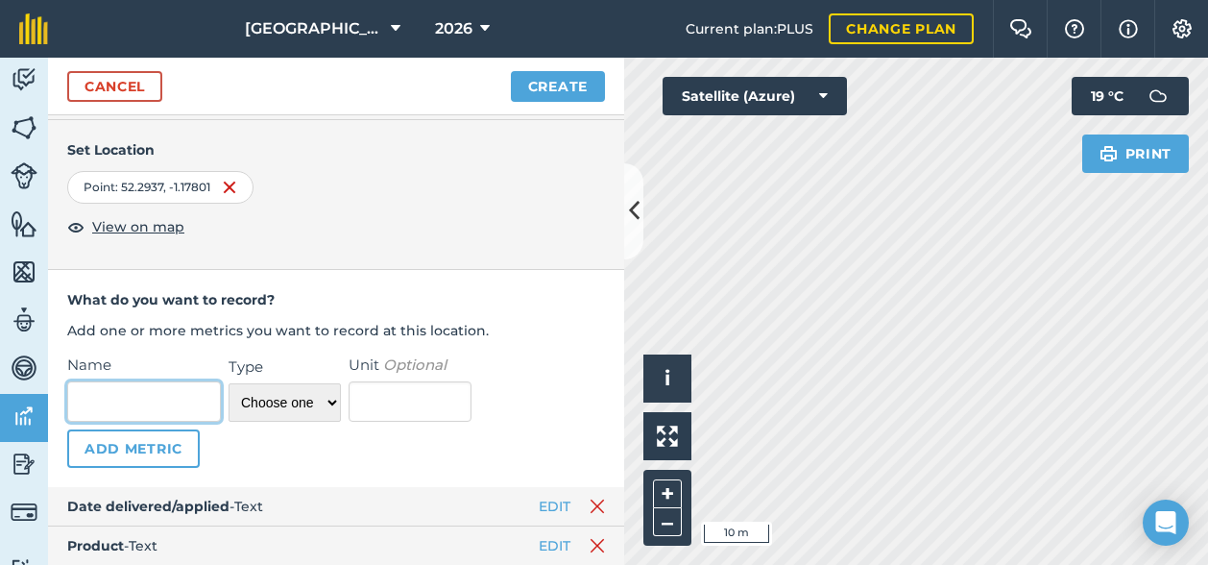
click at [121, 391] on input "Name" at bounding box center [144, 401] width 154 height 40
type input "Application/Delivery"
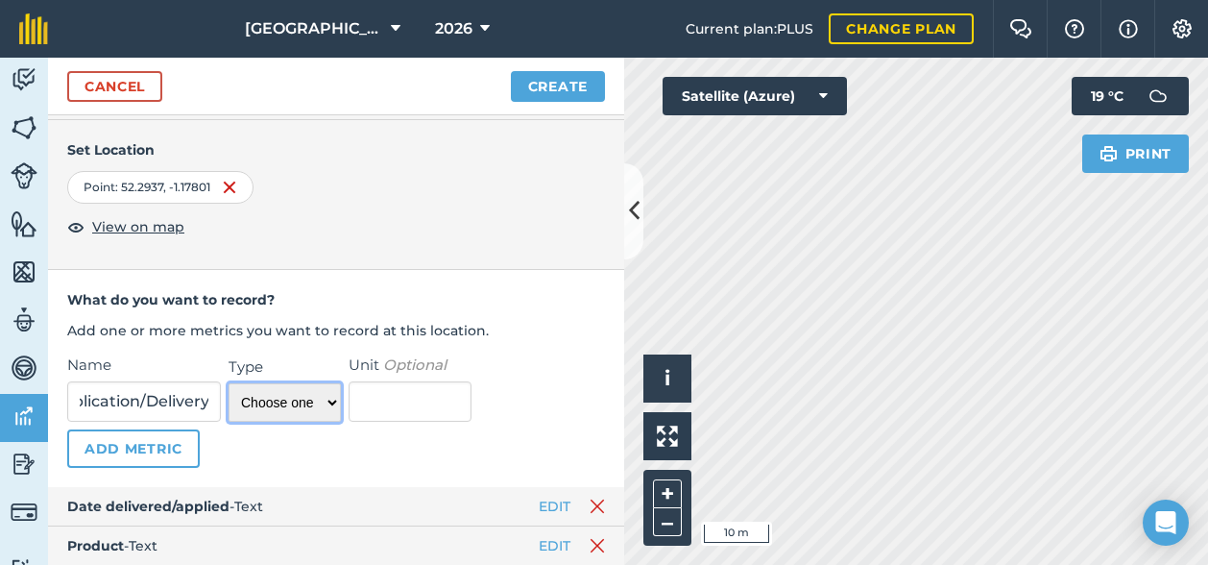
scroll to position [0, 0]
click at [279, 401] on select "Choose one Temperature Percentage Number Text" at bounding box center [285, 402] width 112 height 38
select select "string"
click at [229, 383] on select "Choose one Temperature Percentage Number Text" at bounding box center [285, 402] width 112 height 38
click at [506, 435] on div "Name Application/Delivery Type Choose one Temperature Percentage Number Text Un…" at bounding box center [336, 410] width 538 height 114
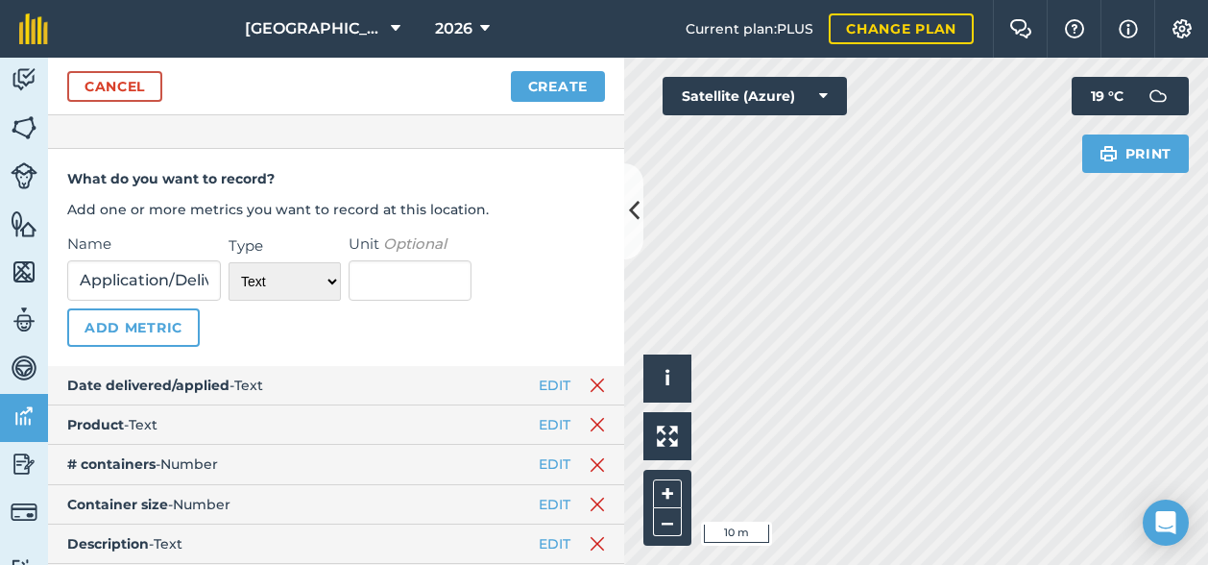
scroll to position [229, 0]
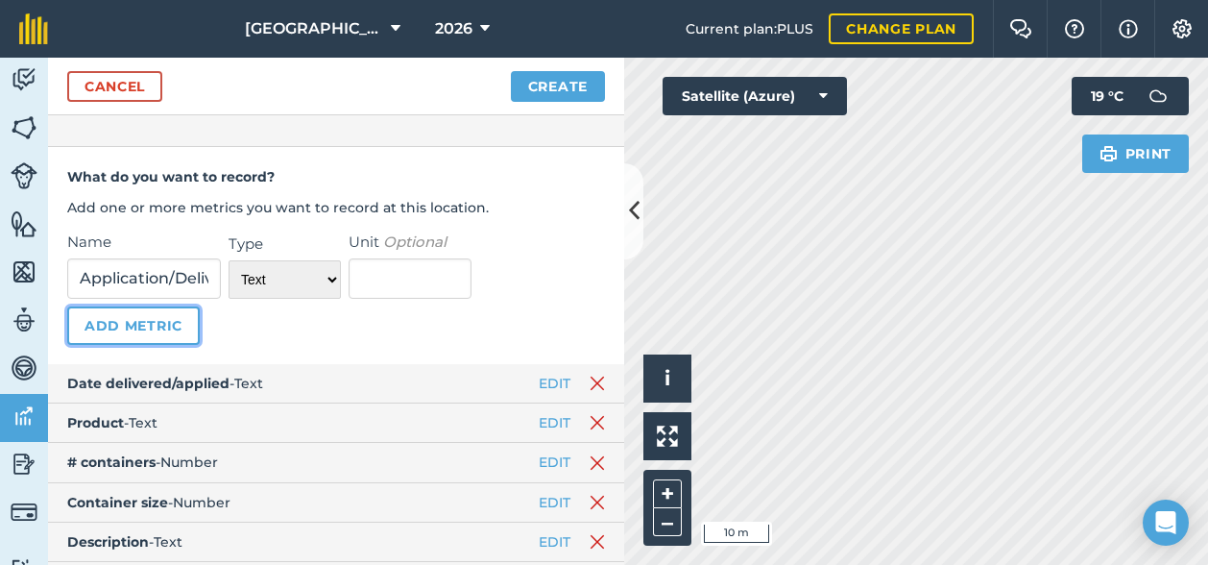
click at [141, 327] on button "Add Metric" at bounding box center [133, 325] width 133 height 38
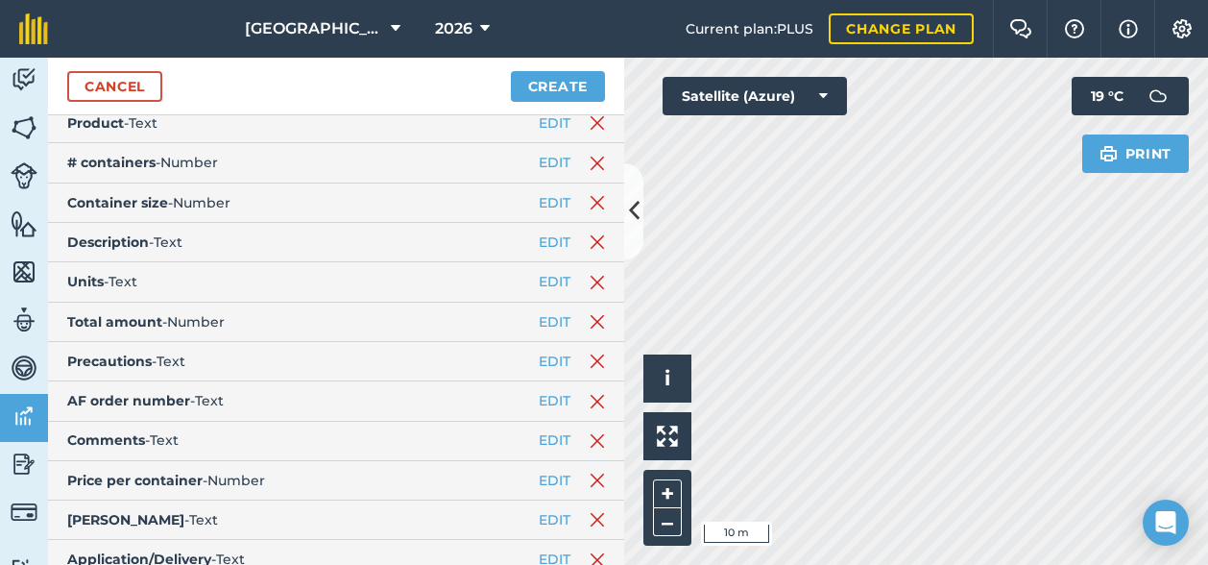
scroll to position [538, 0]
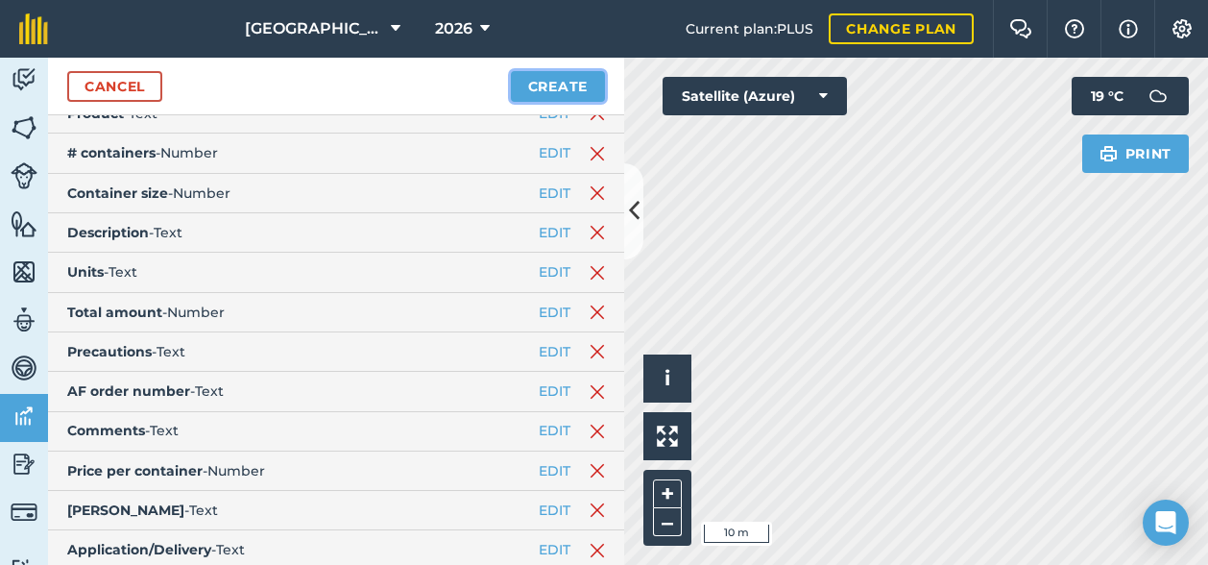
click at [572, 85] on button "Create" at bounding box center [558, 86] width 94 height 31
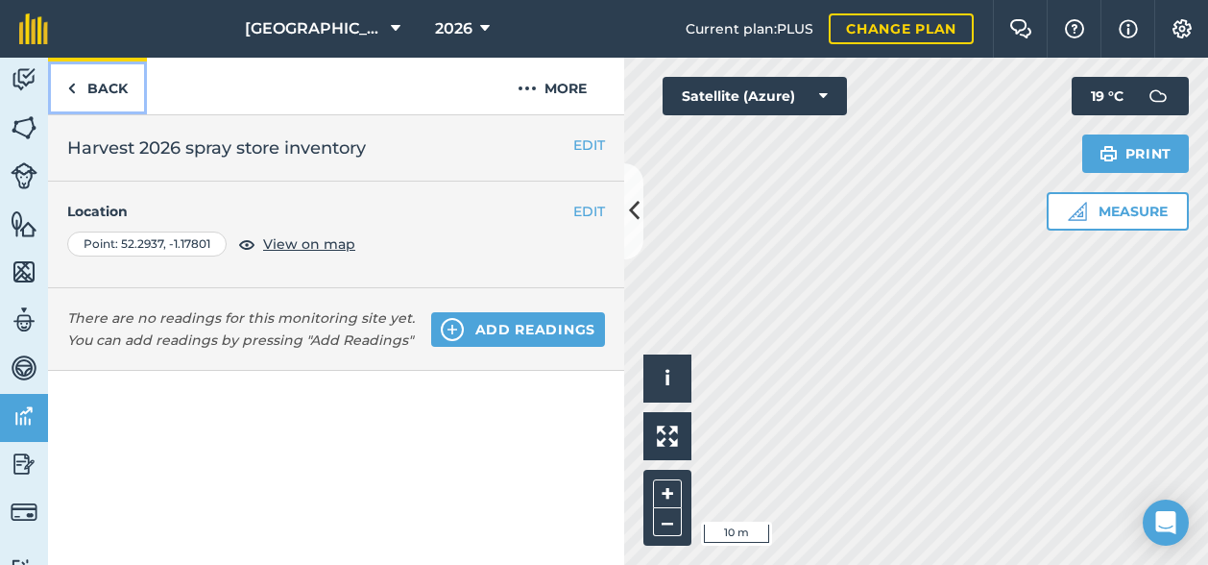
click at [106, 80] on link "Back" at bounding box center [97, 86] width 99 height 57
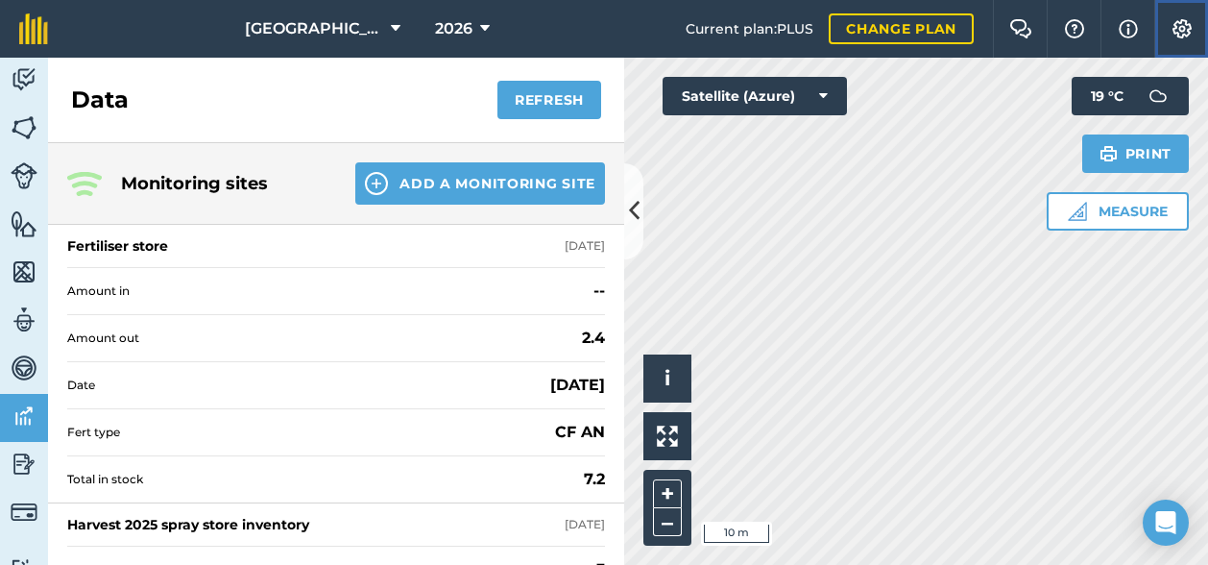
click at [1181, 28] on img at bounding box center [1181, 28] width 23 height 19
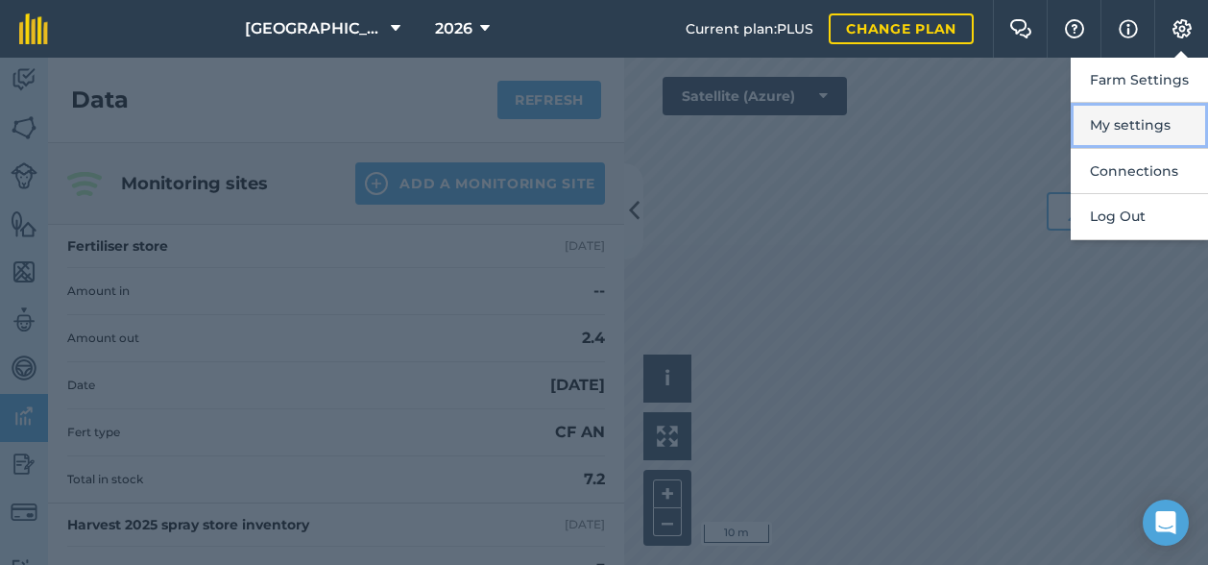
click at [1120, 126] on button "My settings" at bounding box center [1139, 125] width 137 height 45
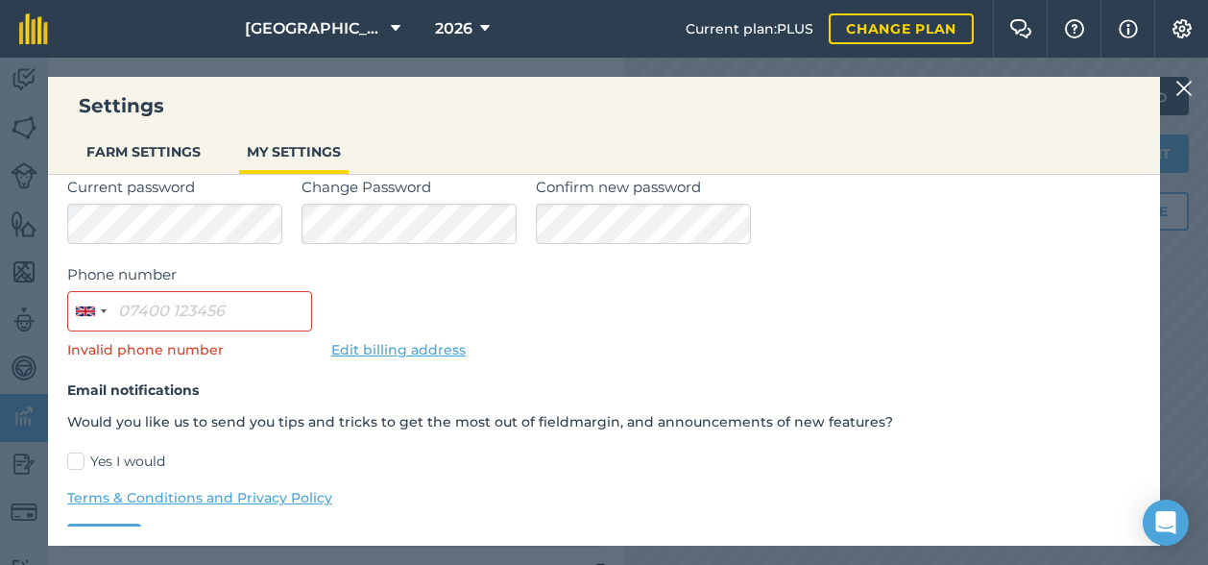
scroll to position [200, 0]
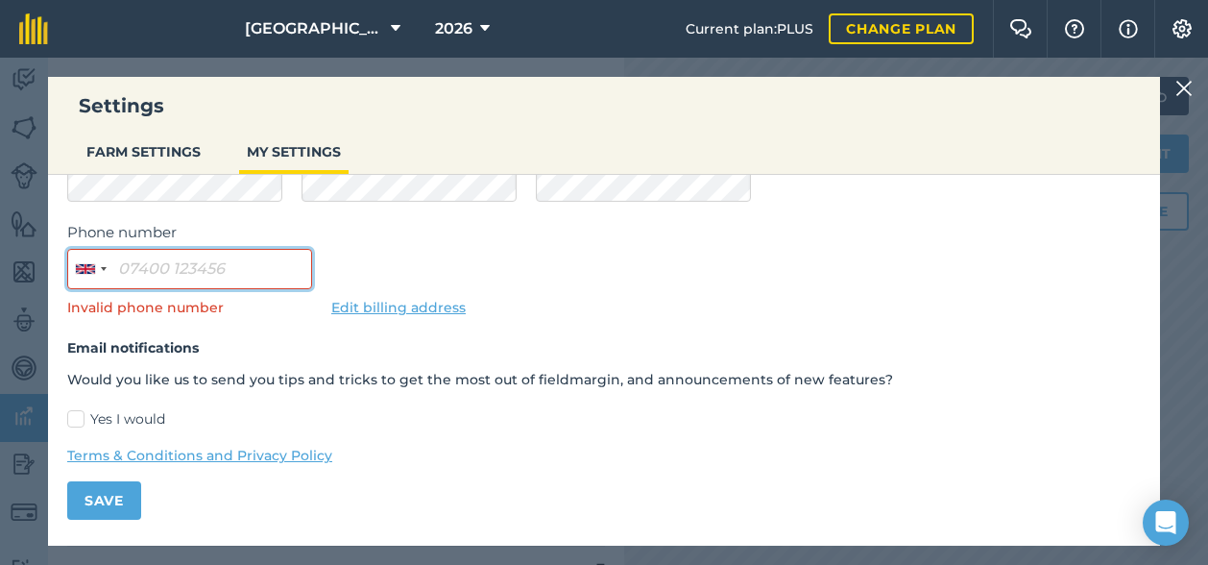
click at [197, 264] on input "Phone number" at bounding box center [189, 269] width 245 height 40
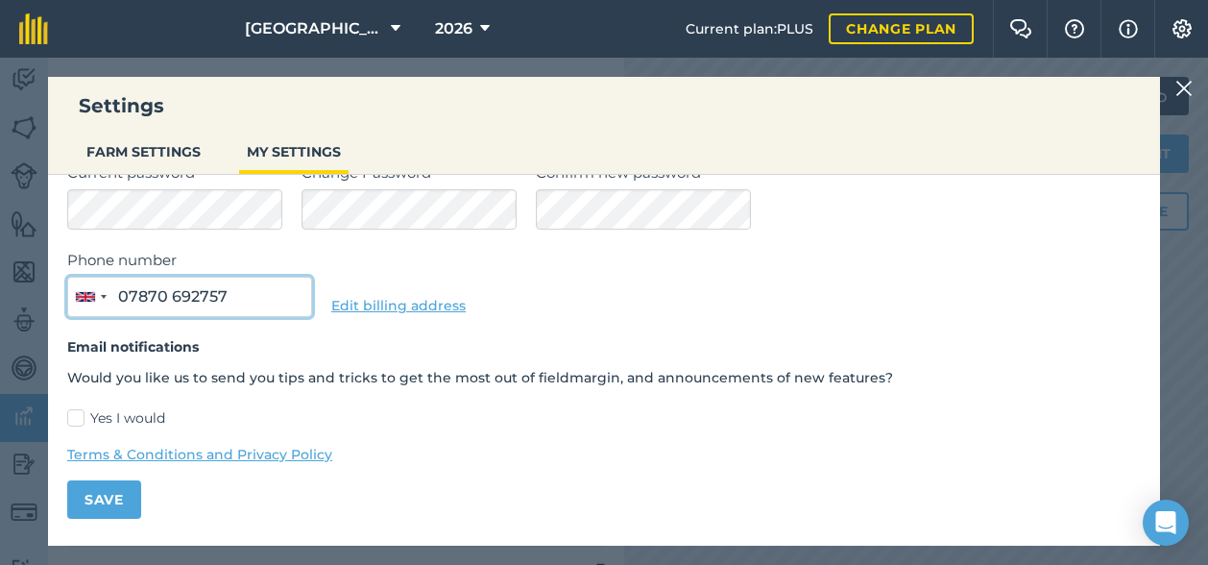
scroll to position [171, 0]
type input "07870 692757"
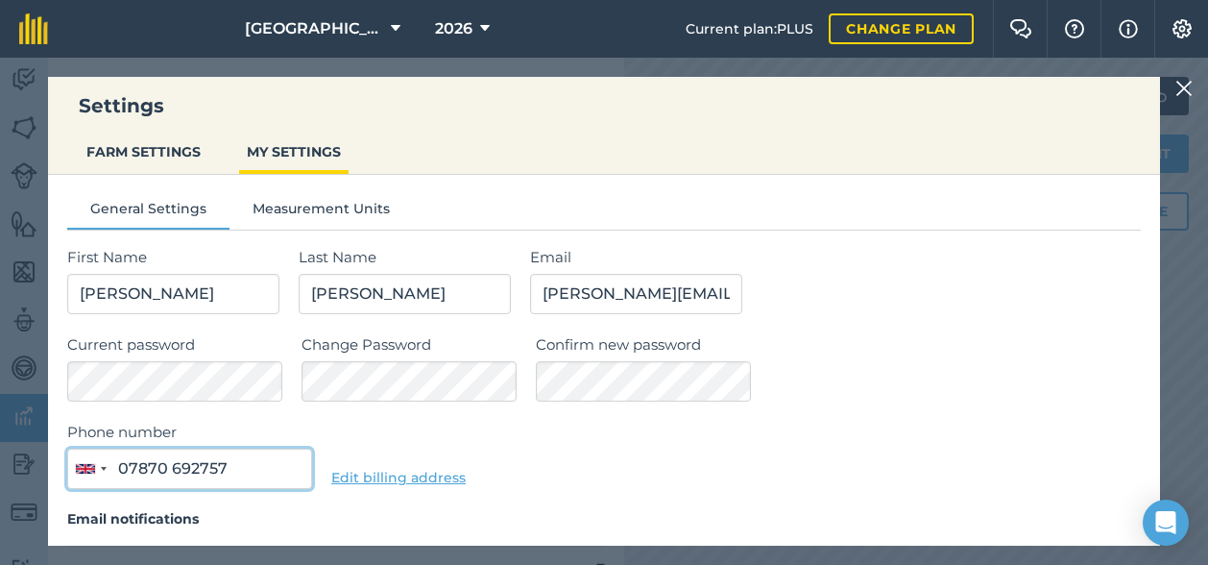
scroll to position [6, 0]
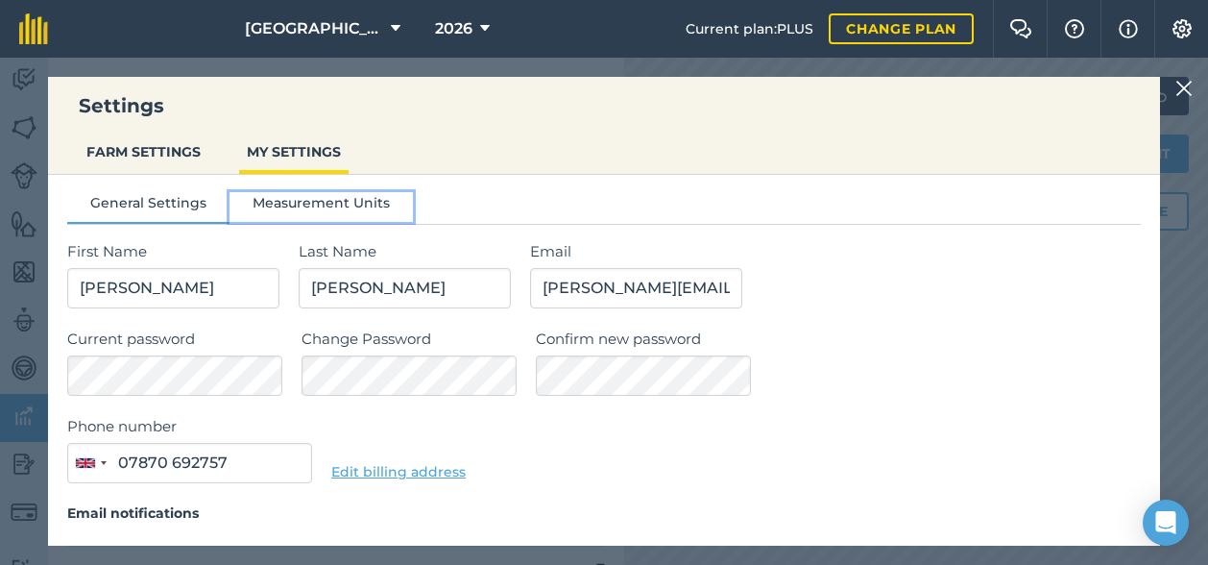
click at [303, 199] on button "Measurement Units" at bounding box center [320, 206] width 183 height 29
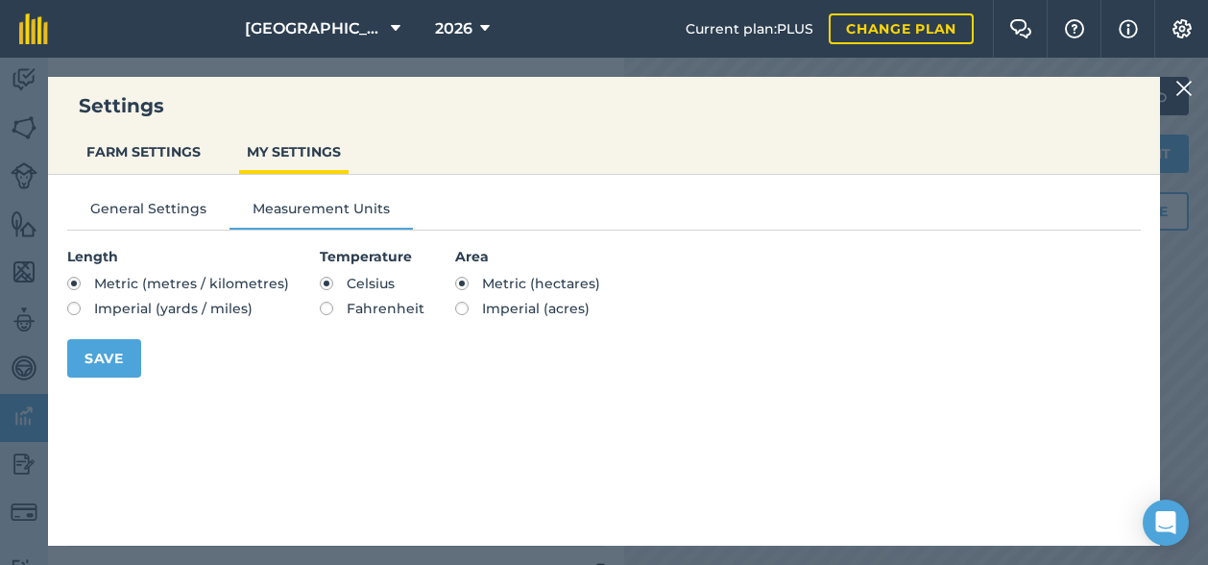
drag, startPoint x: 138, startPoint y: 197, endPoint x: 134, endPoint y: 214, distance: 17.7
click at [134, 214] on div "General Settings Measurement Units Length Metric (metres / kilometres) Imperial…" at bounding box center [604, 280] width 1112 height 210
click at [134, 214] on button "General Settings" at bounding box center [148, 212] width 162 height 29
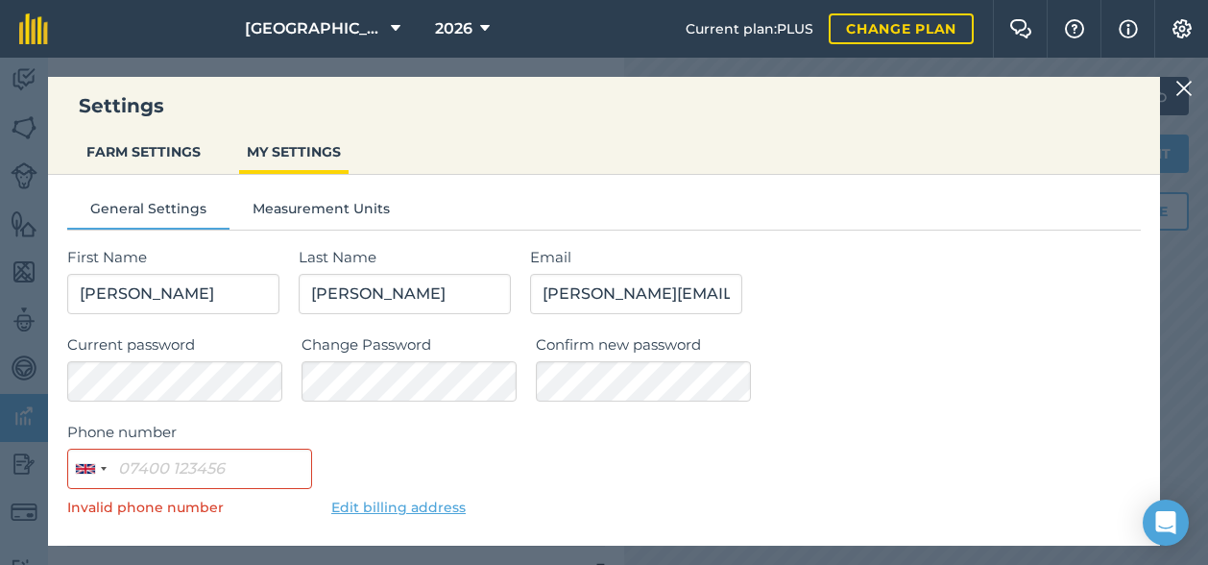
scroll to position [200, 0]
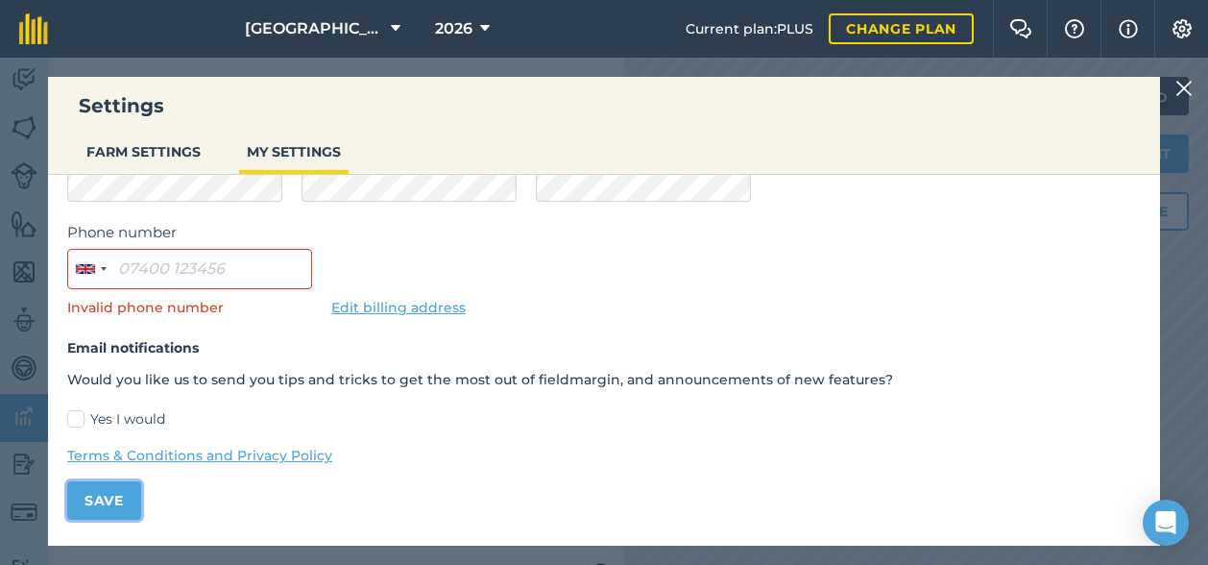
click at [103, 494] on button "Save" at bounding box center [104, 500] width 74 height 38
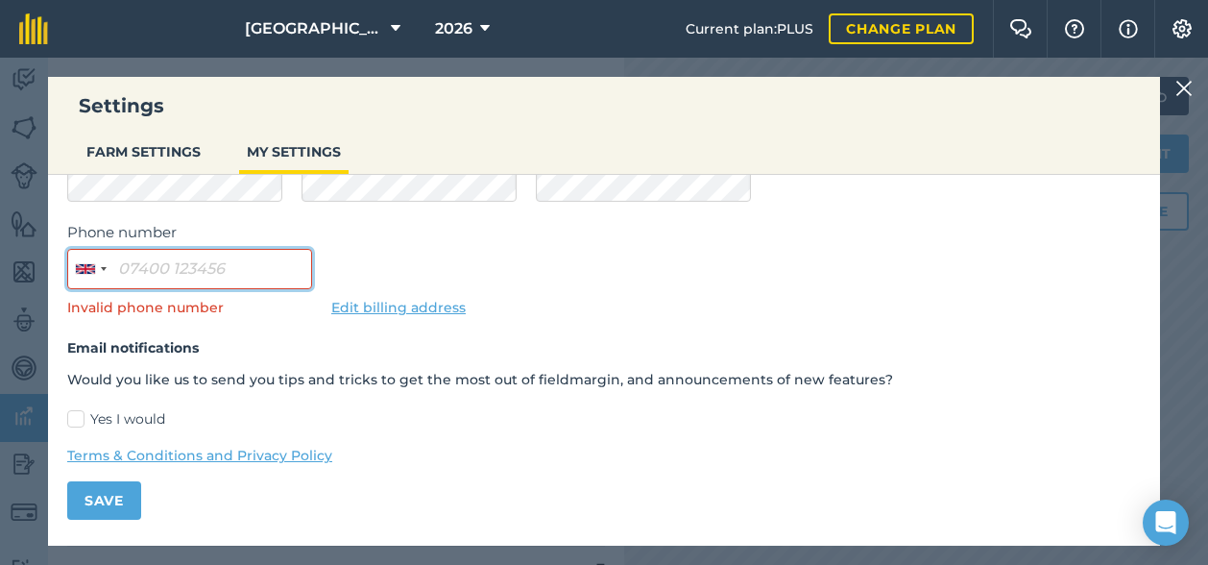
click at [256, 275] on input "Phone number" at bounding box center [189, 269] width 245 height 40
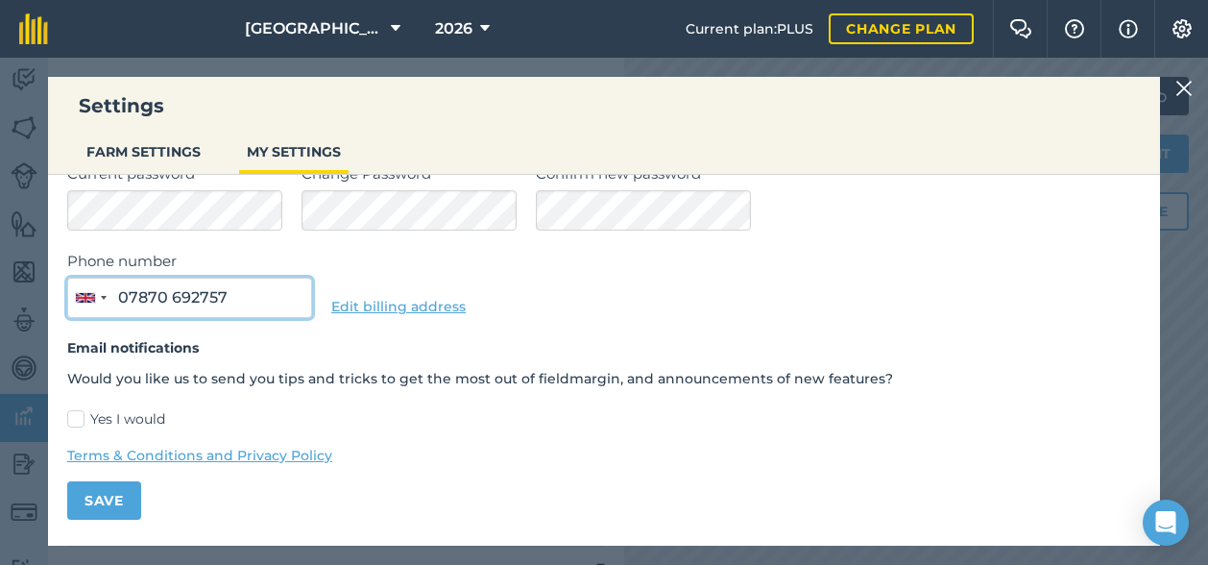
type input "07870 692757"
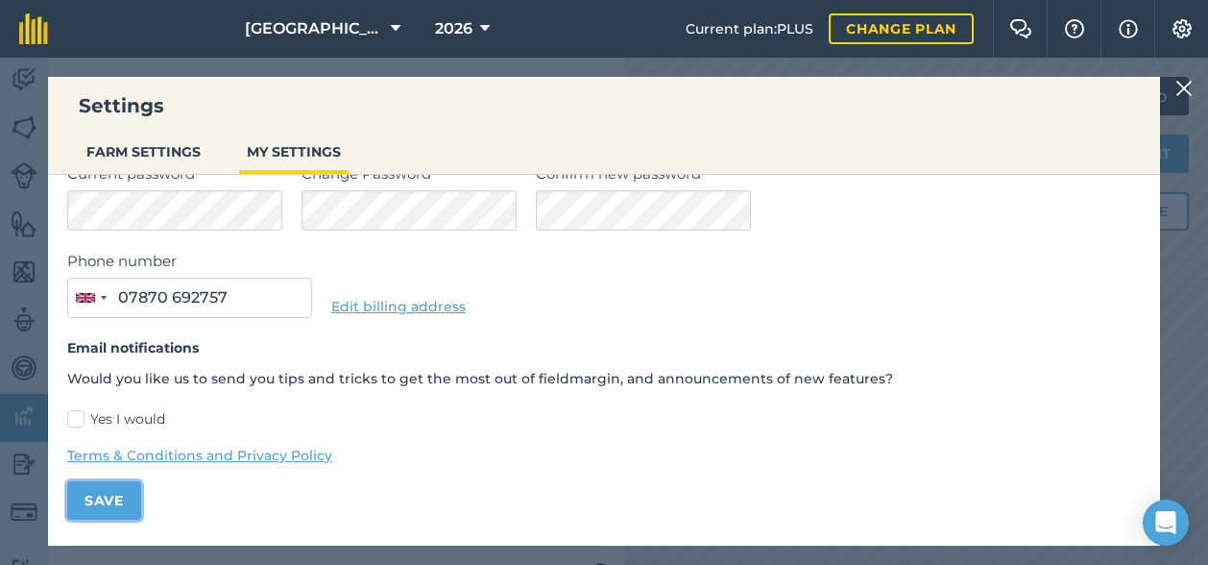
click at [109, 502] on button "Save" at bounding box center [104, 500] width 74 height 38
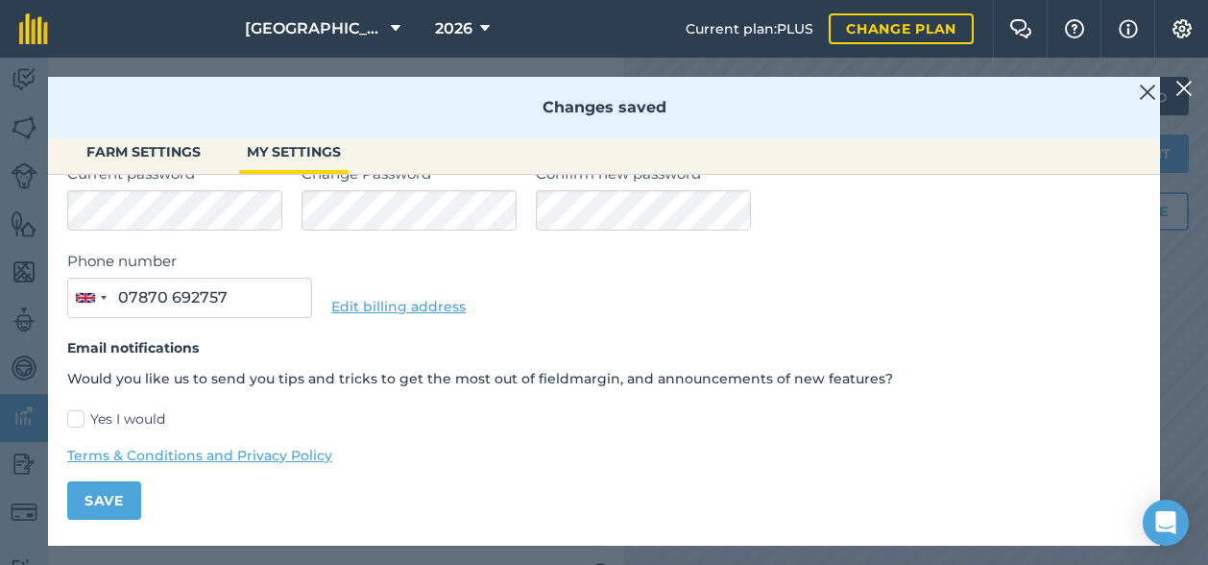
scroll to position [0, 0]
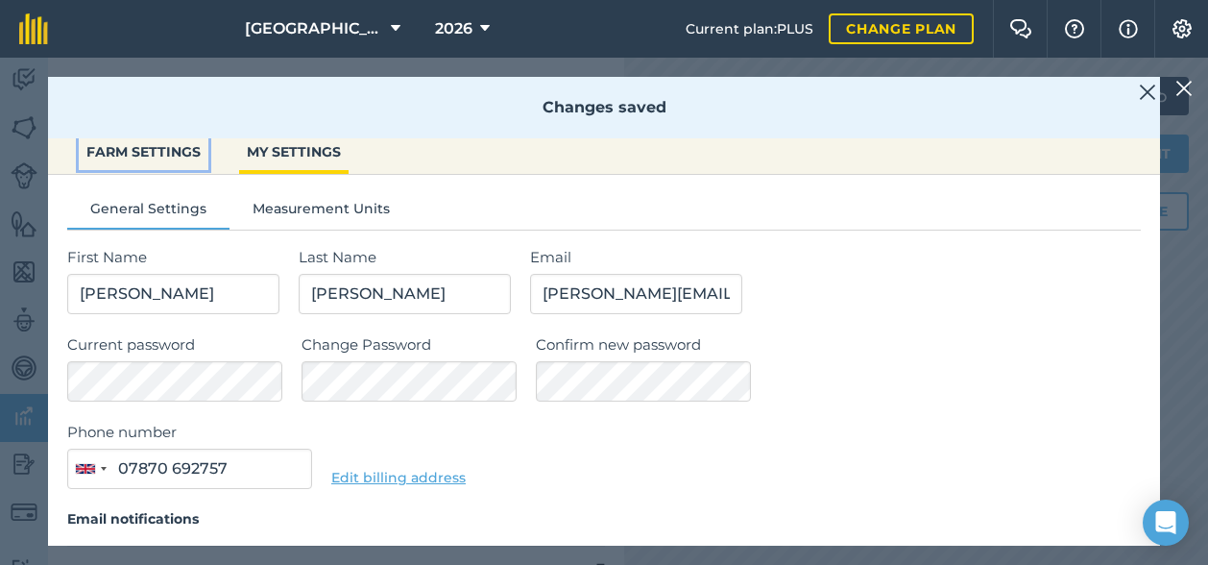
click at [148, 150] on button "FARM SETTINGS" at bounding box center [144, 151] width 130 height 36
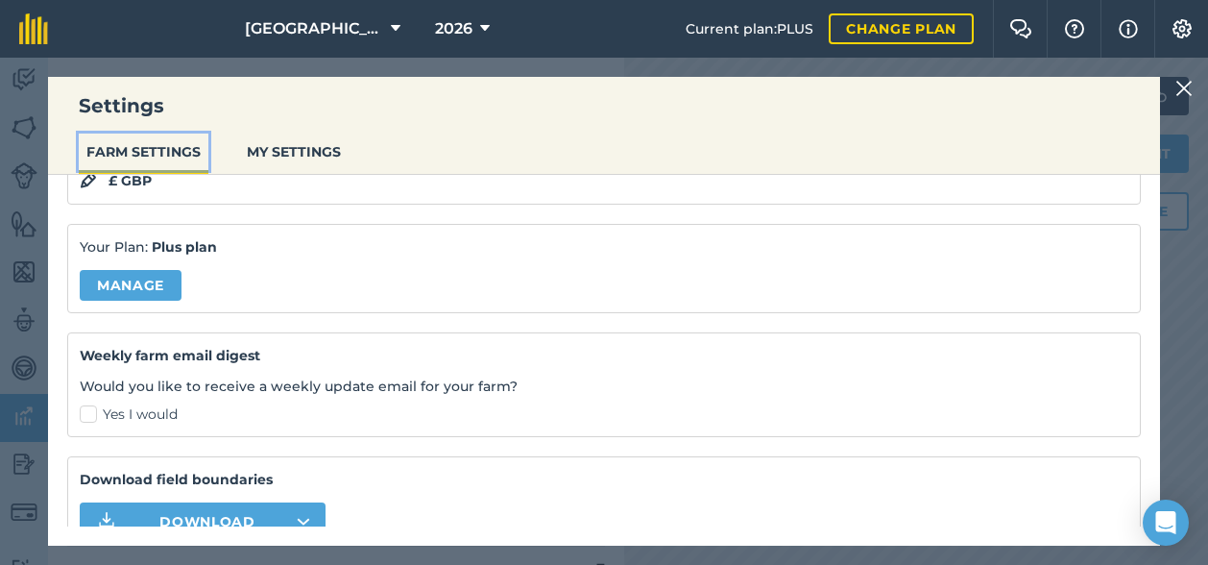
scroll to position [221, 0]
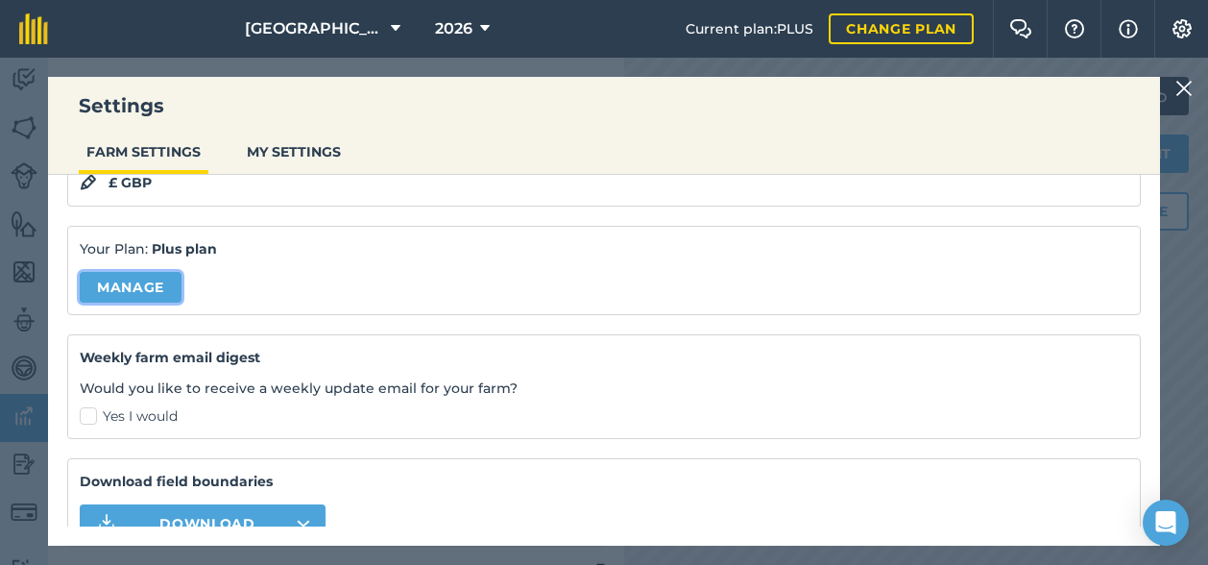
click at [137, 279] on link "Manage" at bounding box center [131, 287] width 102 height 31
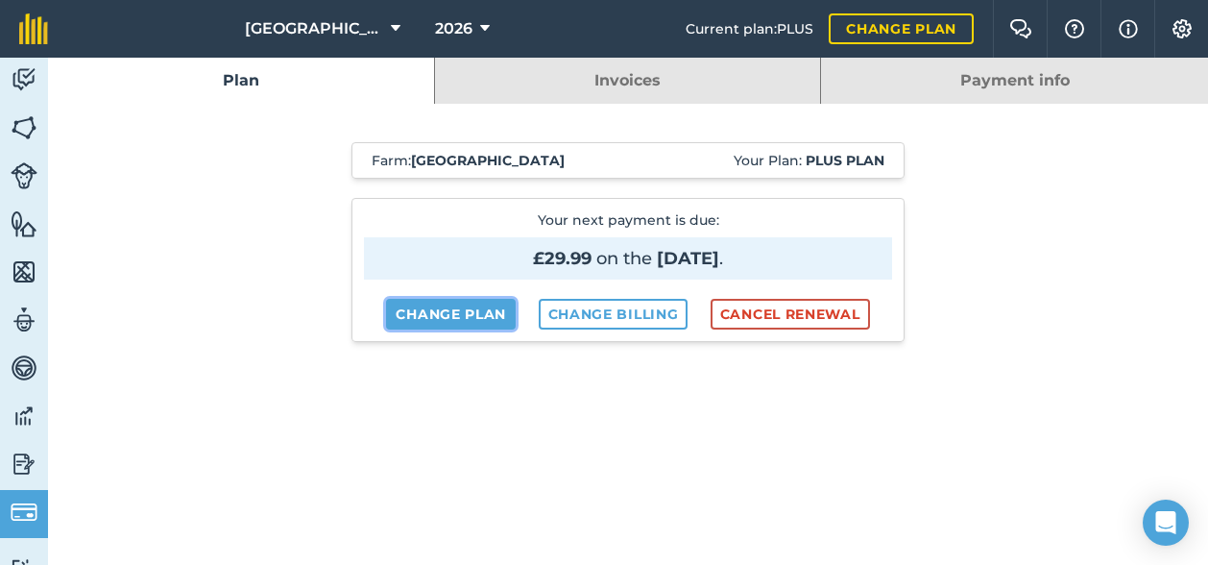
click at [422, 320] on link "Change plan" at bounding box center [451, 314] width 130 height 31
select select "c333f8ae-3c08-4337-b93a-84218057e287"
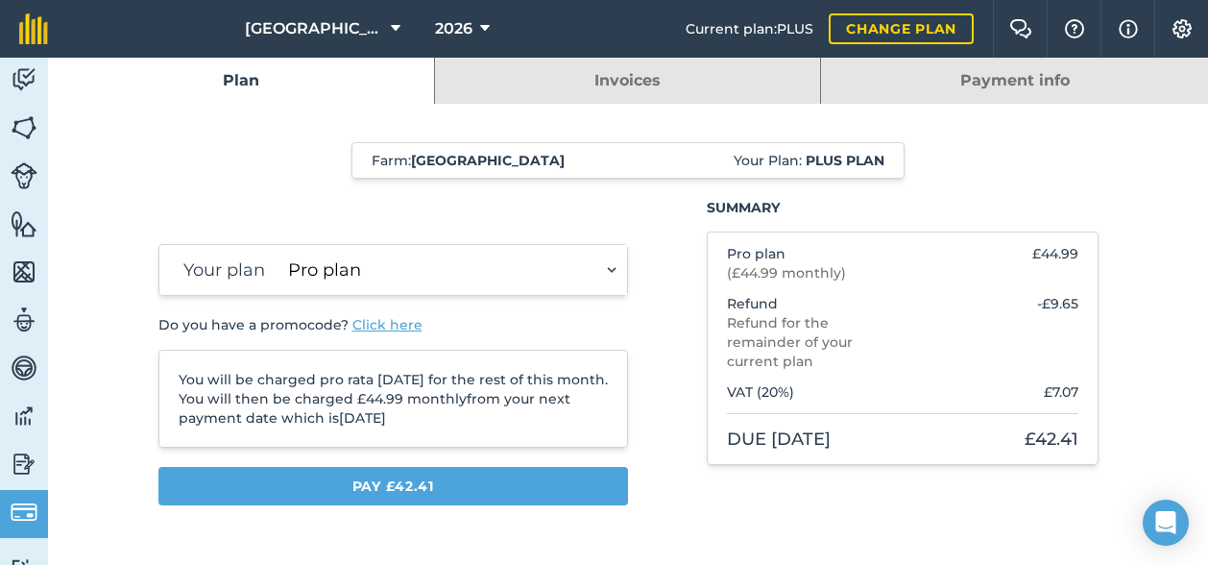
click at [593, 264] on select "Essentials plan Pro plan" at bounding box center [453, 270] width 347 height 50
click at [19, 456] on img at bounding box center [24, 463] width 27 height 29
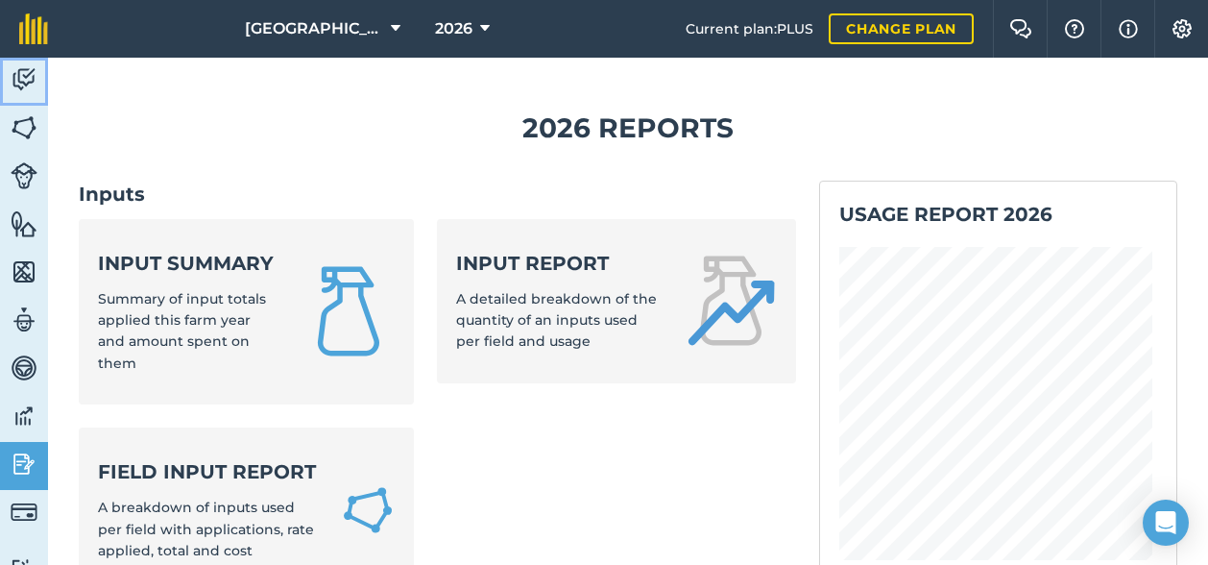
click at [25, 74] on img at bounding box center [24, 79] width 27 height 29
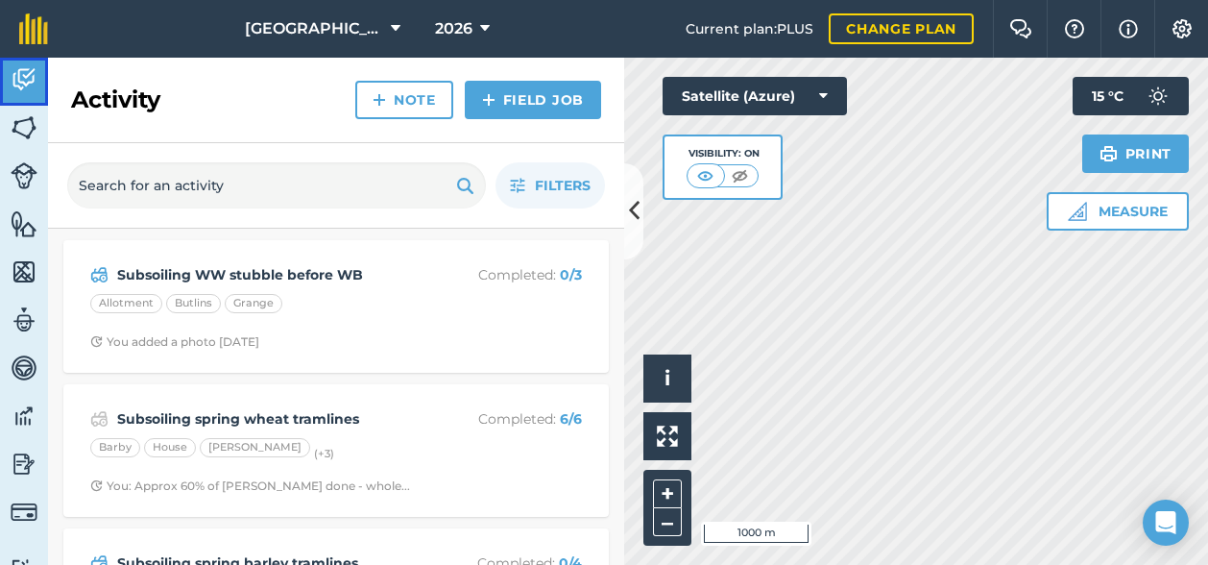
click at [21, 81] on img at bounding box center [24, 79] width 27 height 29
click at [629, 205] on icon at bounding box center [634, 211] width 11 height 34
